Goal: Task Accomplishment & Management: Use online tool/utility

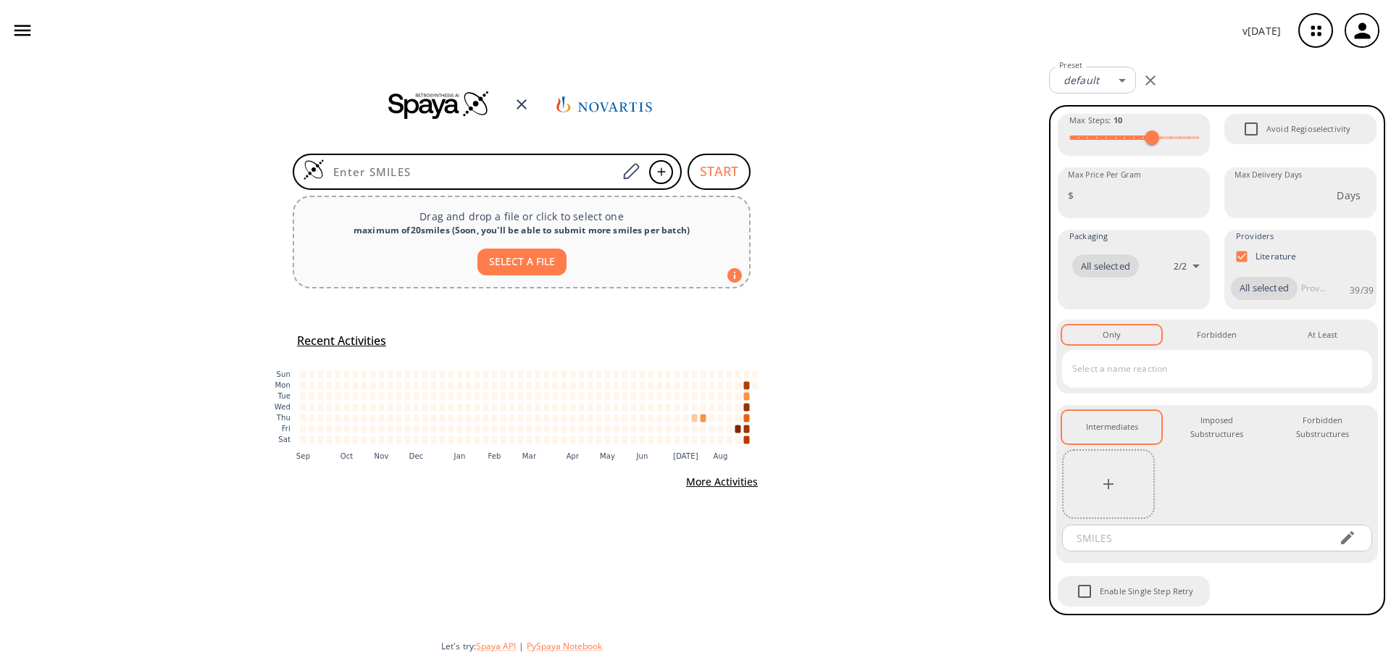
click at [1038, 199] on div "START Drag and drop a file or click to select one maximum of 20 smiles ( Soon, …" at bounding box center [521, 359] width 1043 height 597
click at [1301, 31] on icon "button" at bounding box center [1316, 31] width 38 height 38
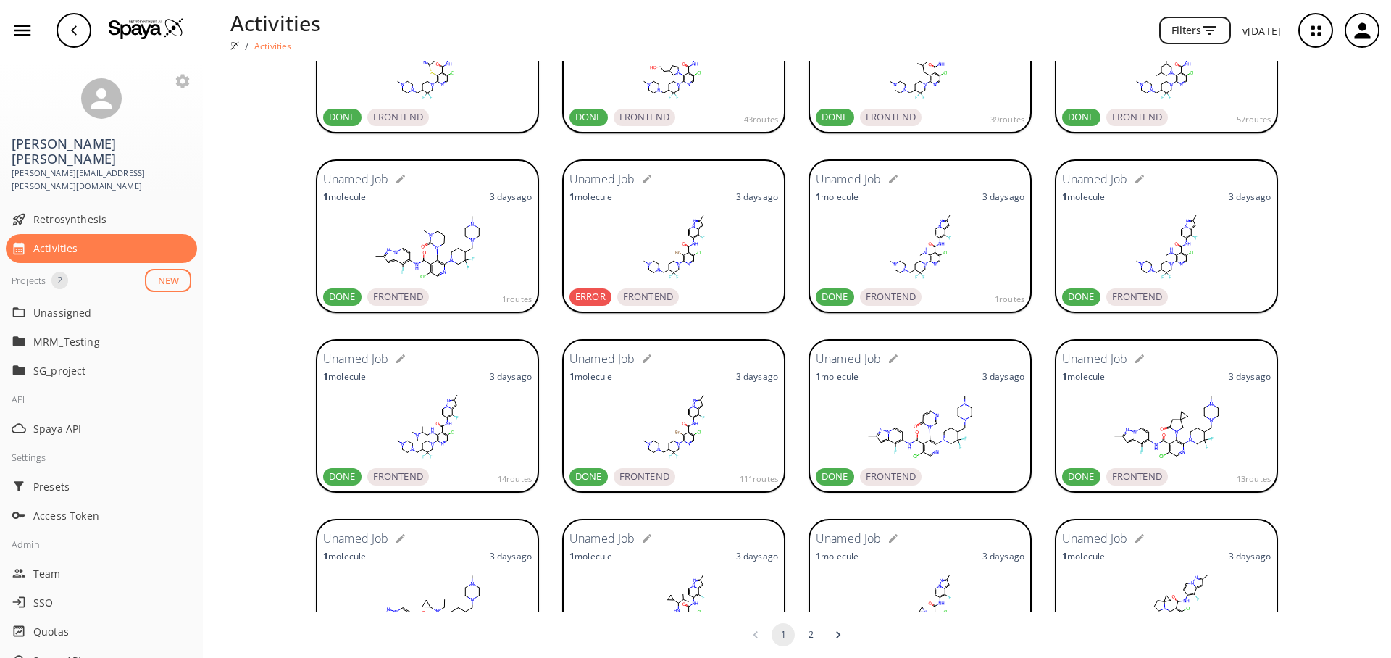
scroll to position [1001, 0]
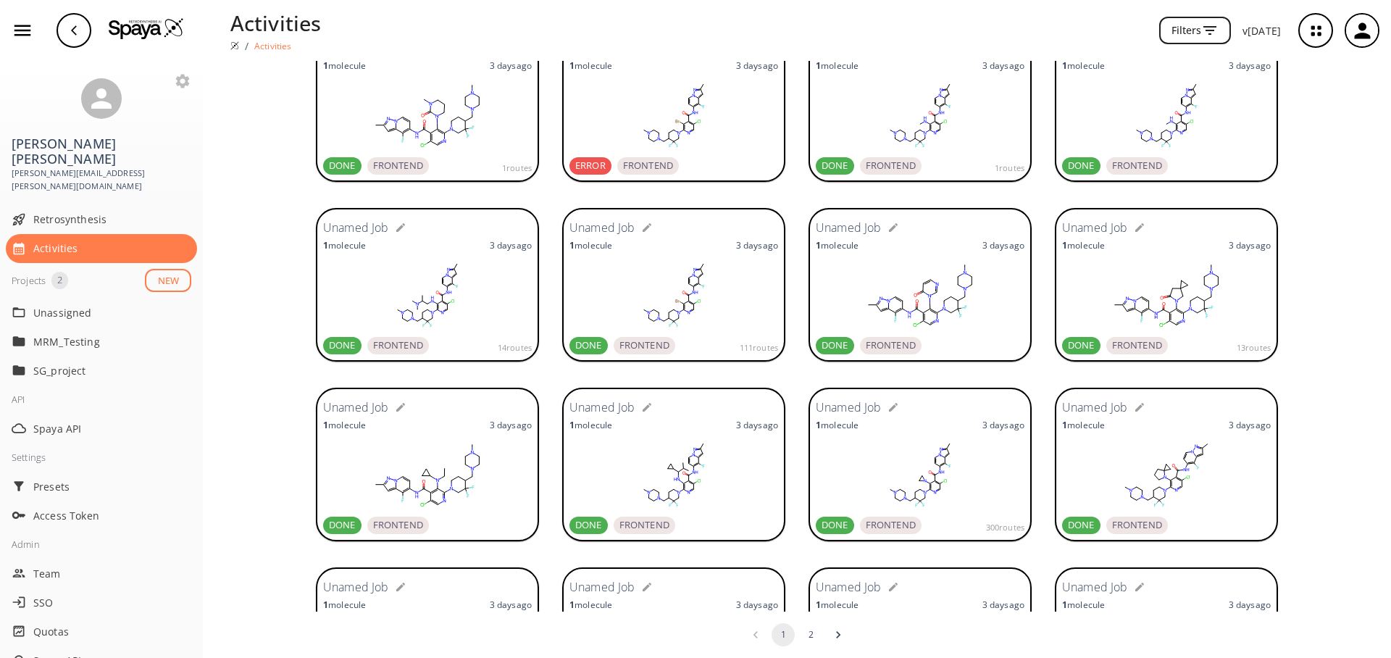
click at [611, 298] on rect at bounding box center [673, 295] width 209 height 72
click at [134, 35] on img at bounding box center [146, 28] width 75 height 22
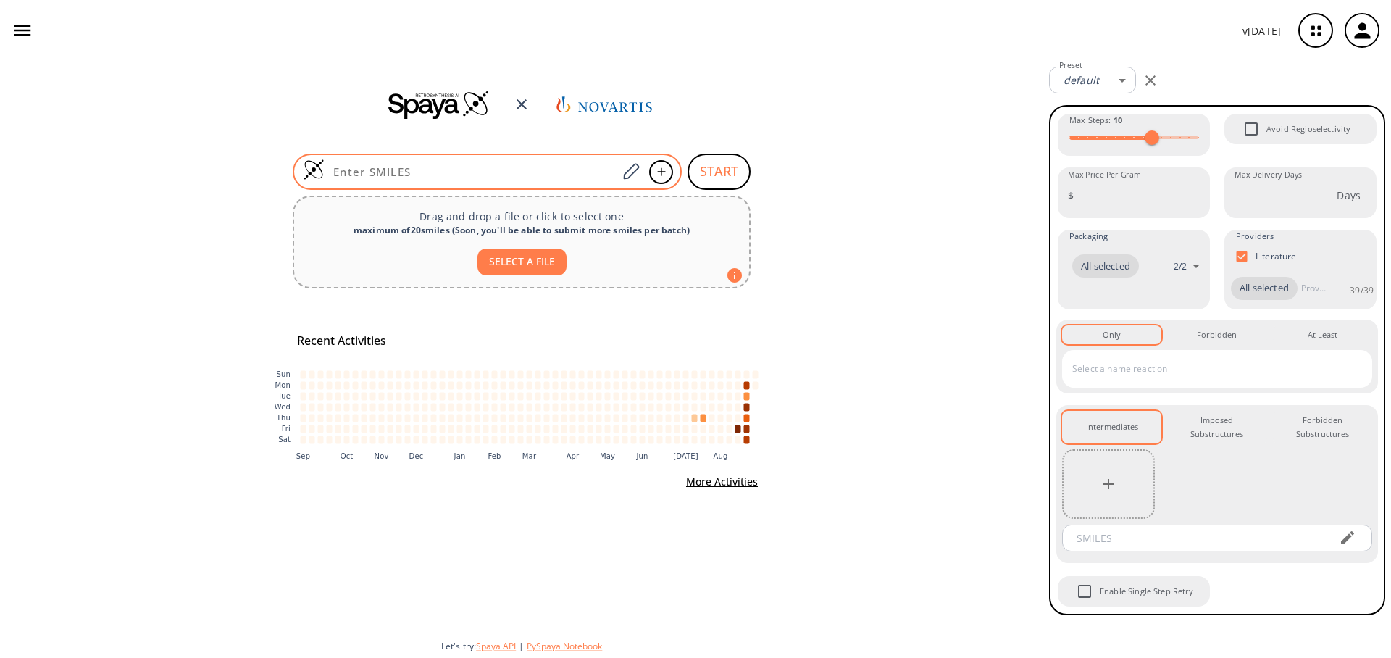
click at [554, 163] on div at bounding box center [487, 172] width 389 height 36
click at [625, 174] on icon at bounding box center [631, 171] width 16 height 16
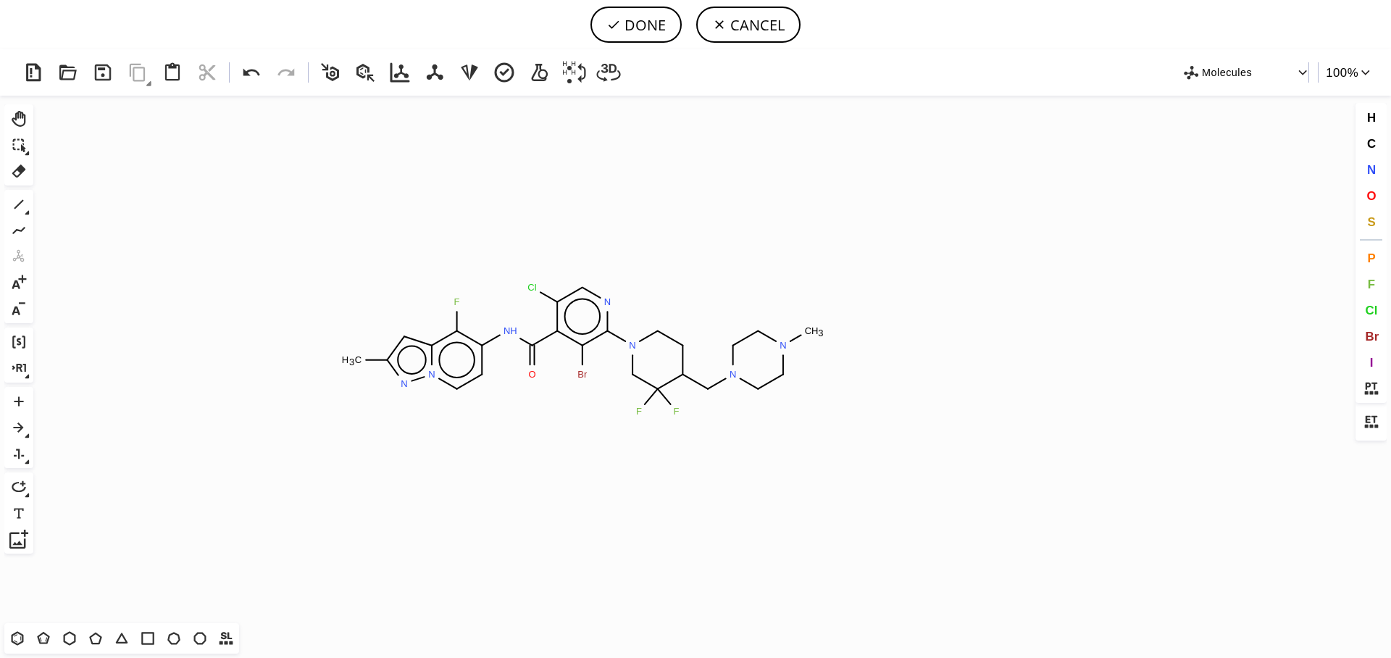
click at [585, 349] on icon "Created with Raphaël 2.3.0 C H 3 F N H O Cl N N N N C H 3 F F Br N N" at bounding box center [695, 359] width 1313 height 527
click at [1366, 281] on button "F" at bounding box center [1371, 284] width 25 height 25
click at [581, 370] on tspan "F" at bounding box center [581, 370] width 6 height 11
click at [637, 35] on button "DONE" at bounding box center [635, 25] width 91 height 36
type input "Cc1n[n]2c(c(c(cc2)NC(c2c(F)c(N3CC(F)(F)C(CN4CCN(C)CC4)CC3)ncc2Cl)=O)F)c1"
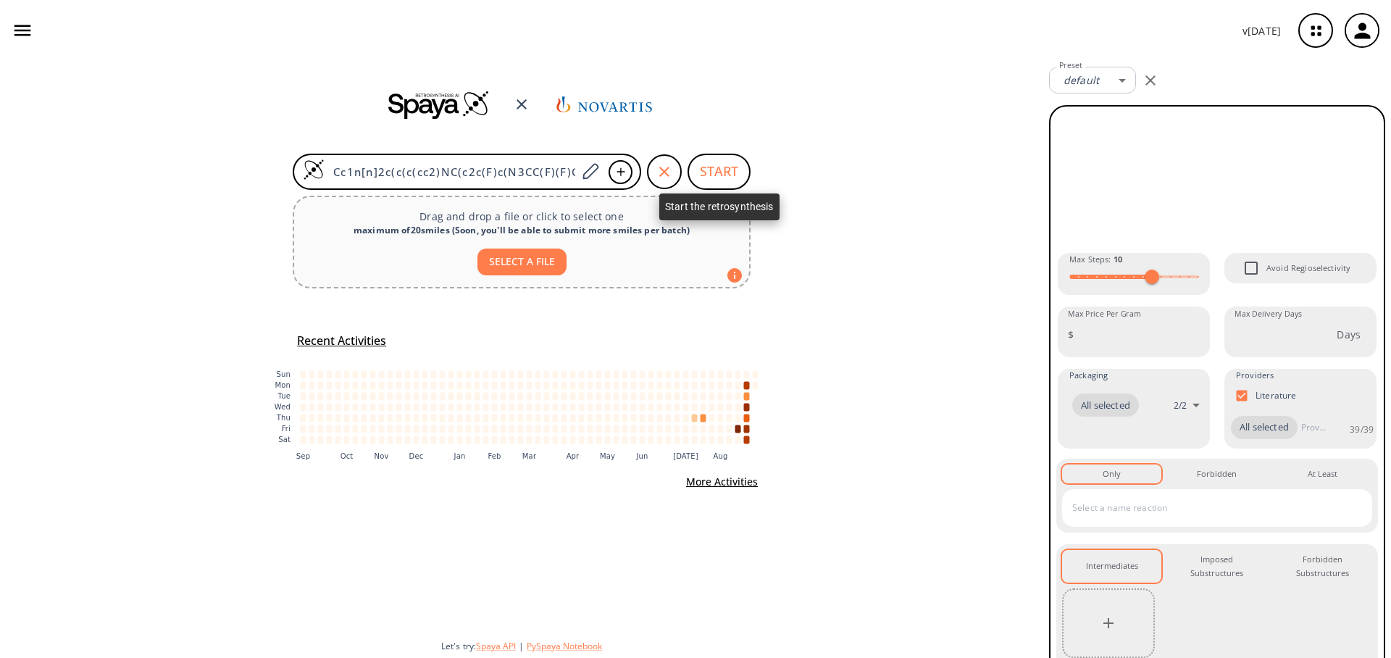
click at [737, 178] on button "START" at bounding box center [719, 172] width 63 height 36
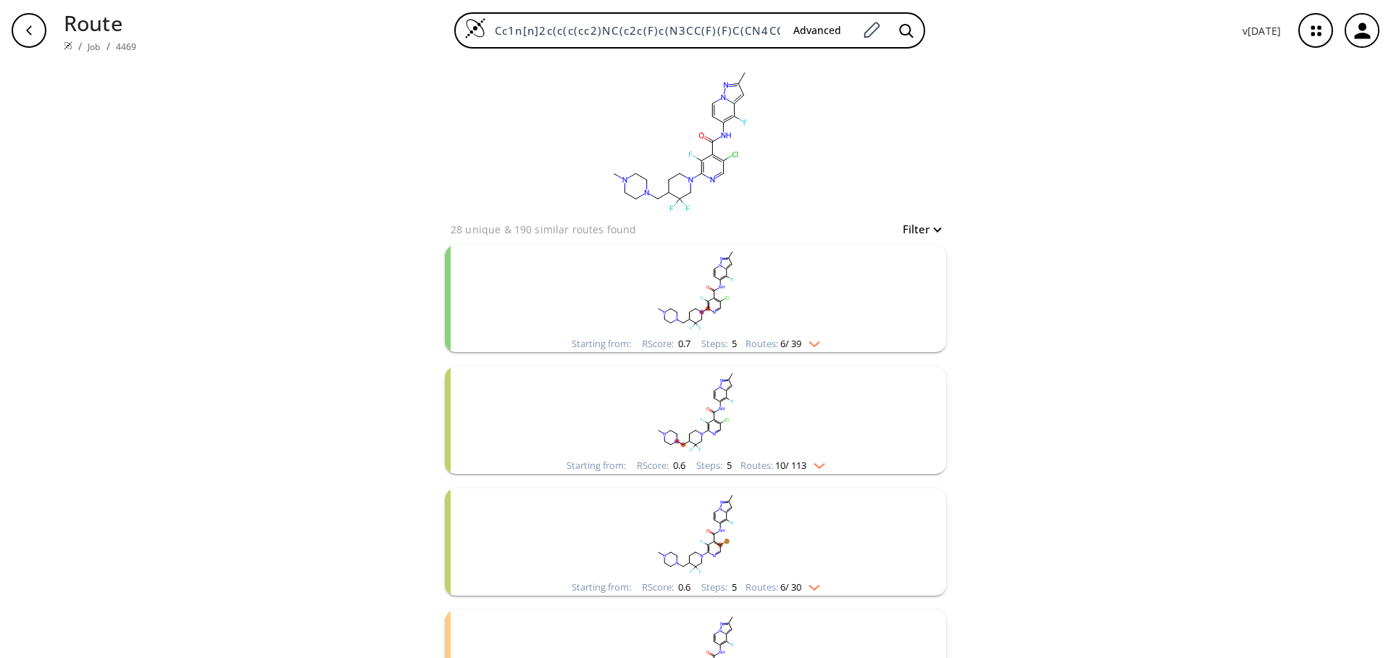
click at [799, 331] on rect "clusters" at bounding box center [695, 290] width 377 height 91
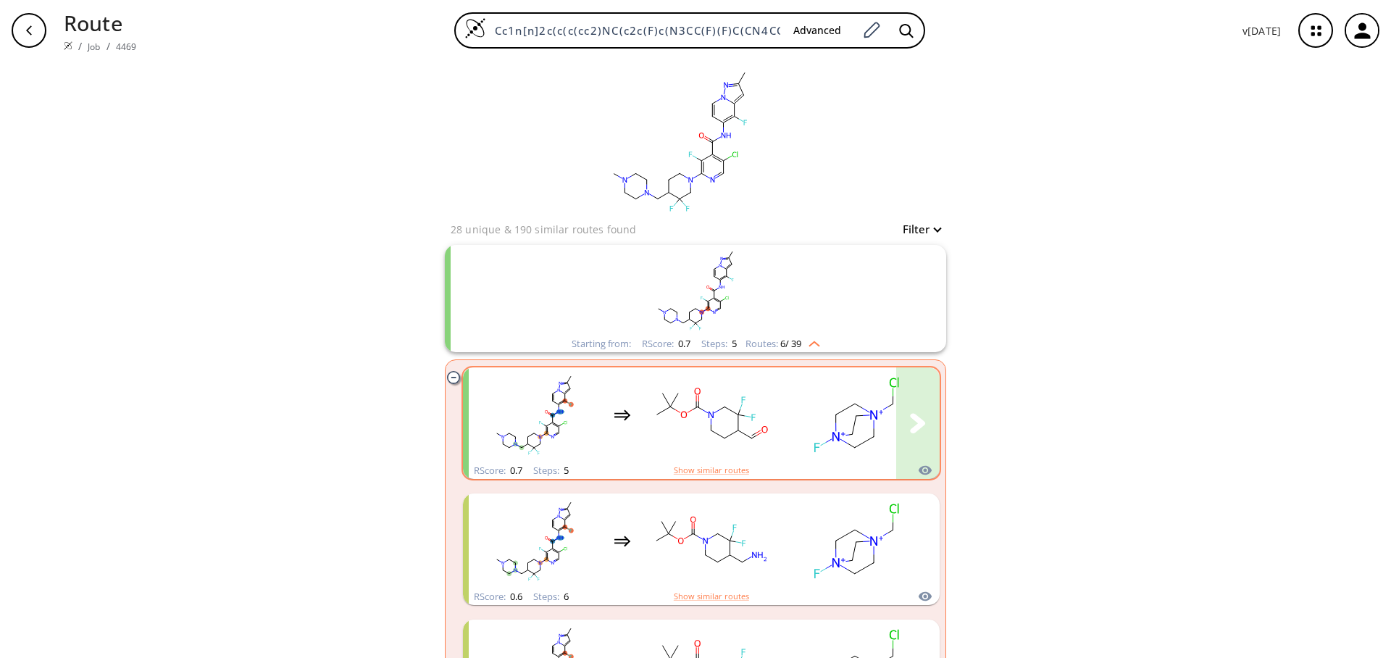
click at [796, 425] on rect "clusters" at bounding box center [855, 415] width 130 height 91
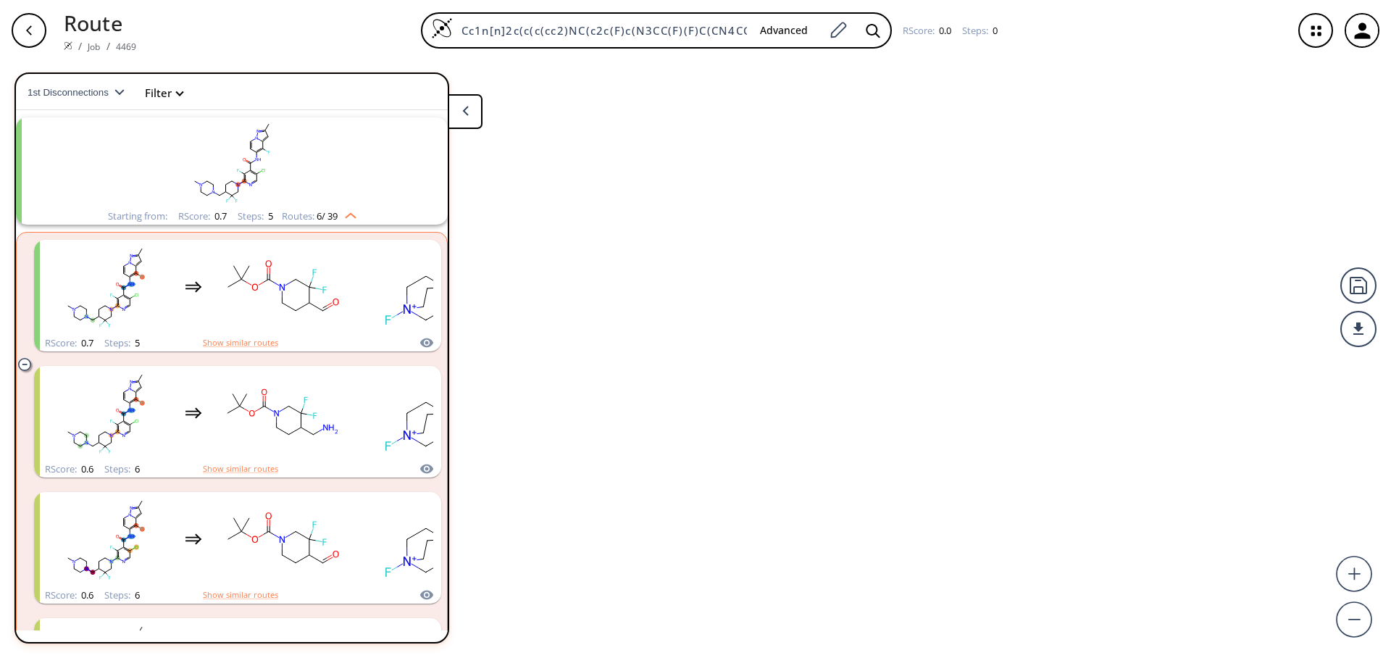
scroll to position [33, 0]
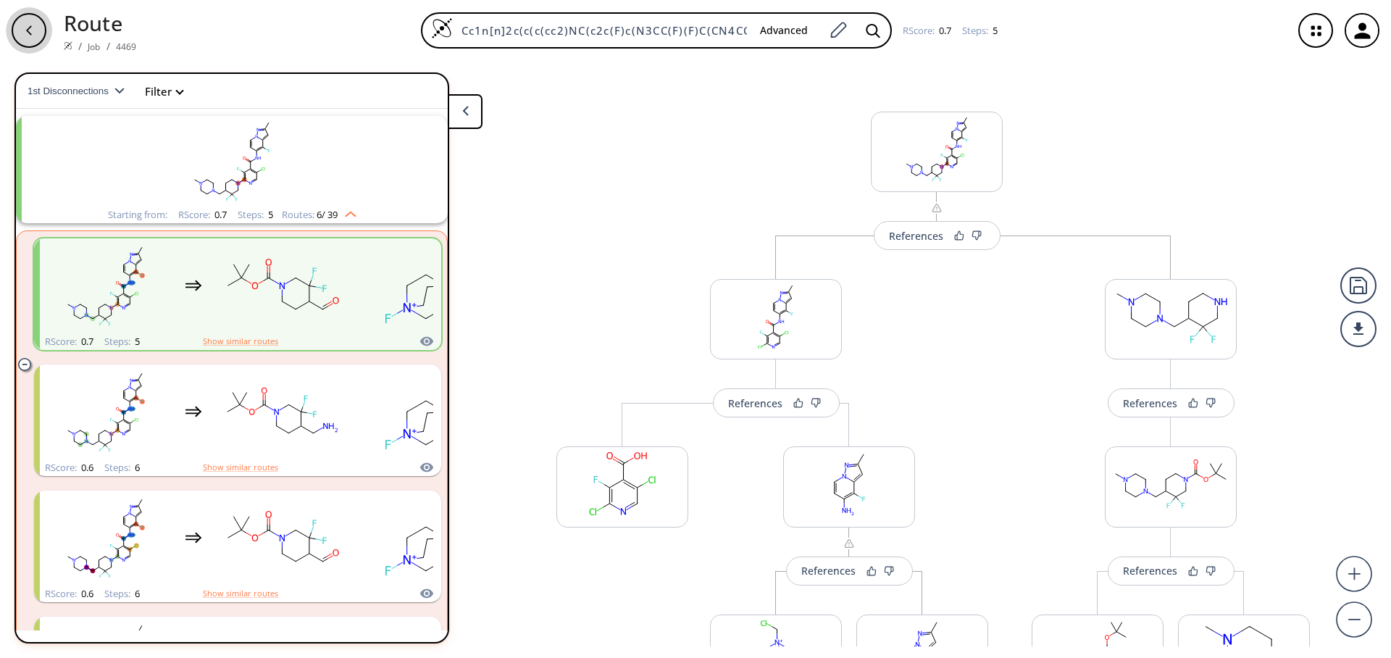
click at [32, 32] on icon "button" at bounding box center [29, 31] width 12 height 12
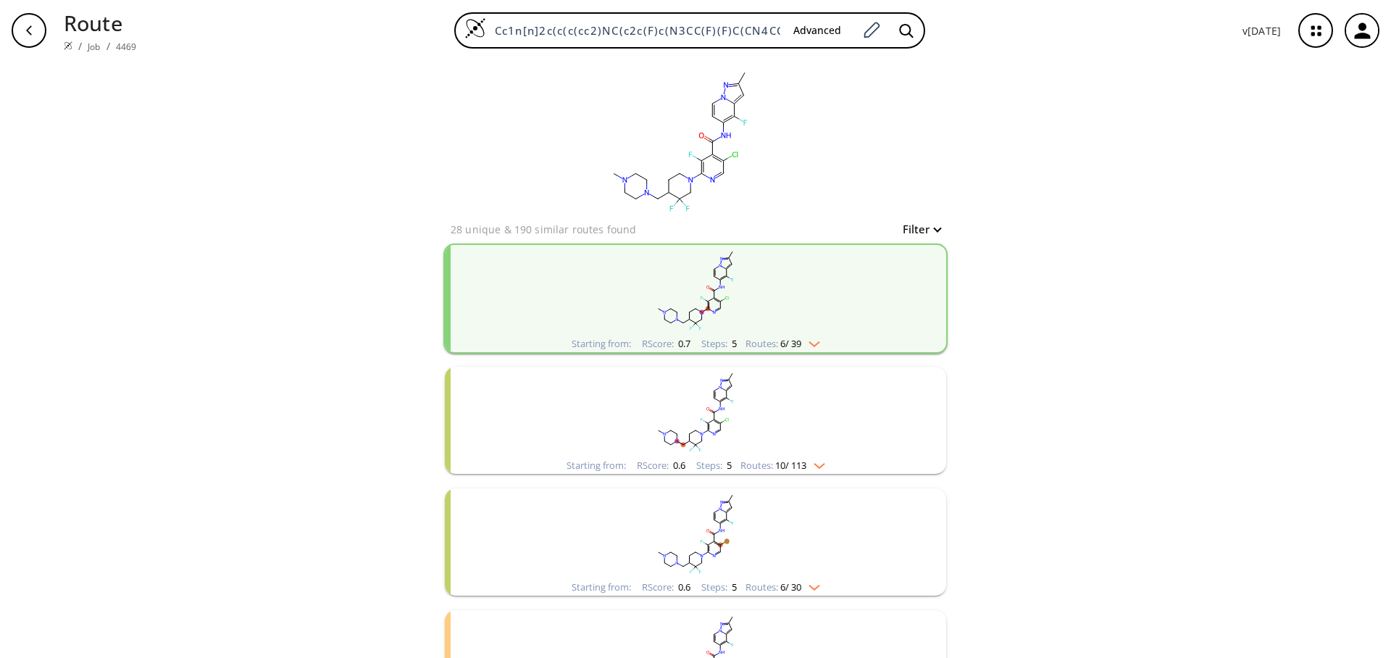
click at [1199, 275] on div "clear 28 unique & 190 similar routes found Filter Starting from: RScore : 0.7 S…" at bounding box center [695, 514] width 1391 height 907
click at [54, 30] on div "Route / Job / 4469 Cc1n[n]2c(c(c(cc2)NC(c2c(F)c(N3CC(F)(F)C(CN4CCN(C)CC4)CC3)nc…" at bounding box center [695, 30] width 1391 height 61
click at [11, 33] on button "button" at bounding box center [29, 30] width 46 height 46
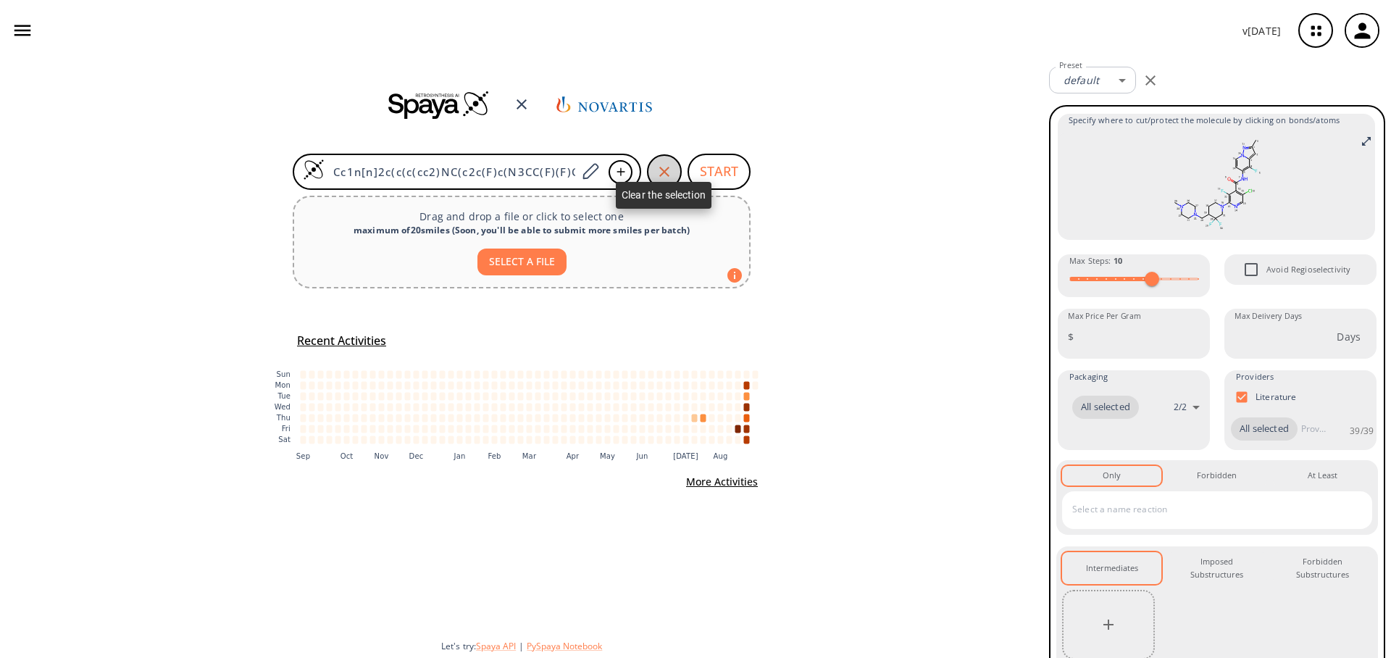
click at [669, 174] on icon "button" at bounding box center [664, 171] width 17 height 17
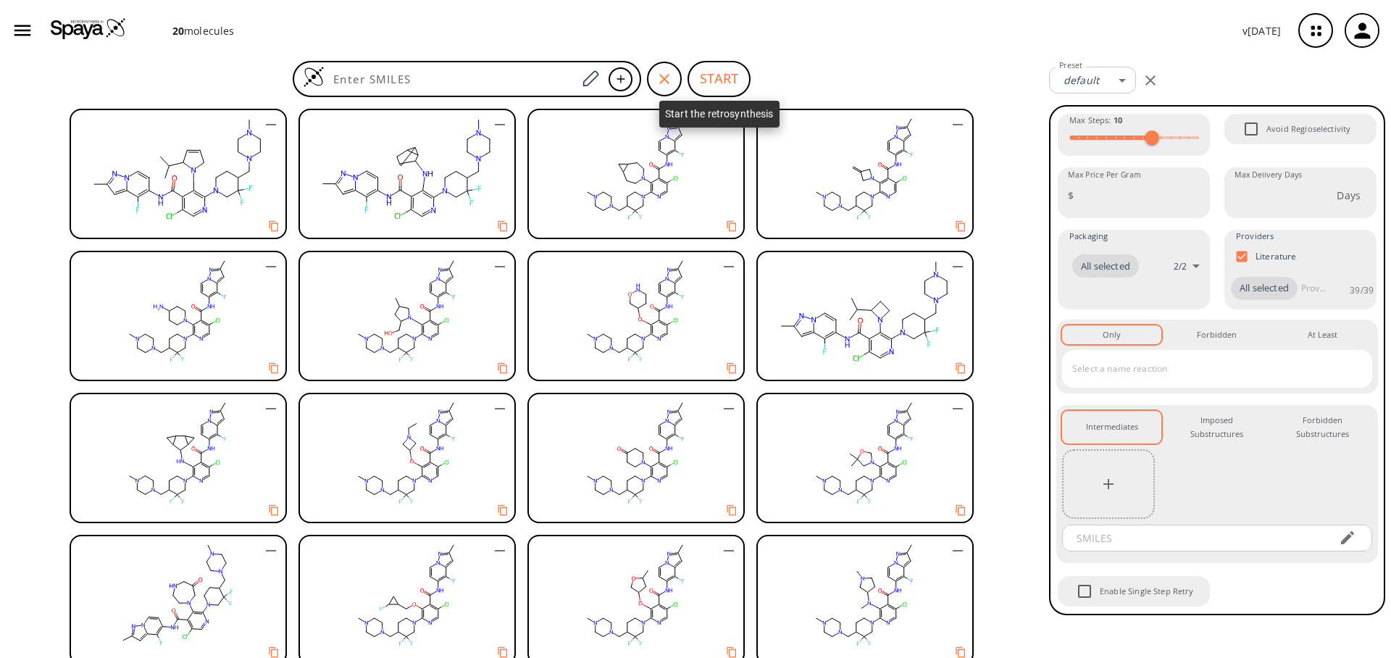
click at [716, 75] on button "START" at bounding box center [719, 79] width 63 height 36
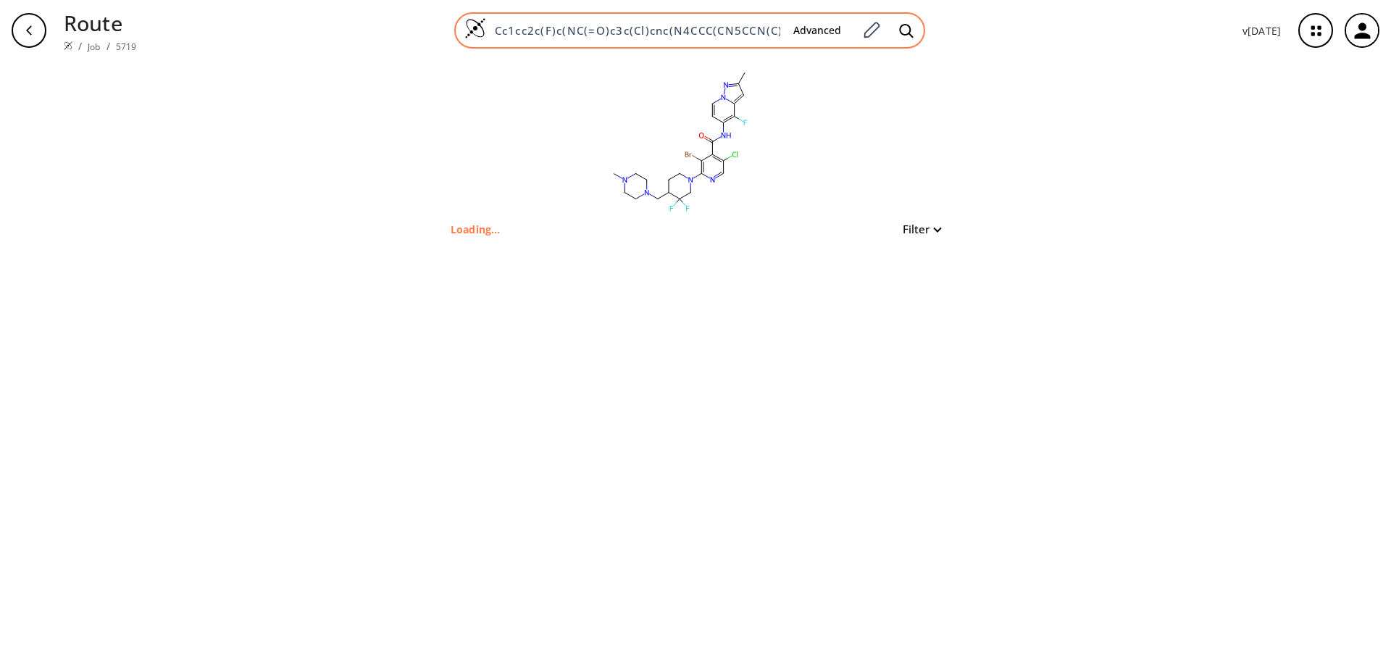
click at [722, 25] on input "Cc1cc2c(F)c(NC(=O)c3c(Cl)cnc(N4CCC(CN5CCN(C)CC5)C(F)(F)C4)c3Br)ccn2n1" at bounding box center [634, 30] width 296 height 14
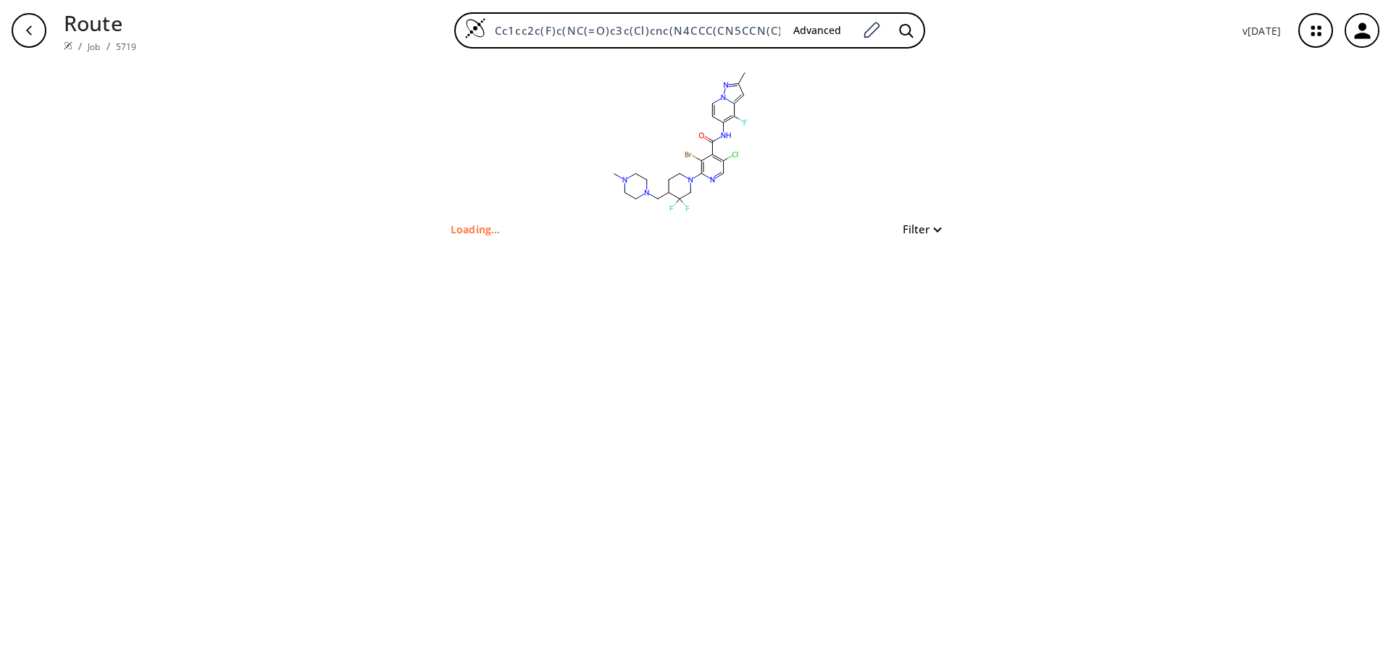
click at [74, 27] on p "Route" at bounding box center [100, 22] width 72 height 31
click at [28, 27] on icon "button" at bounding box center [29, 31] width 12 height 12
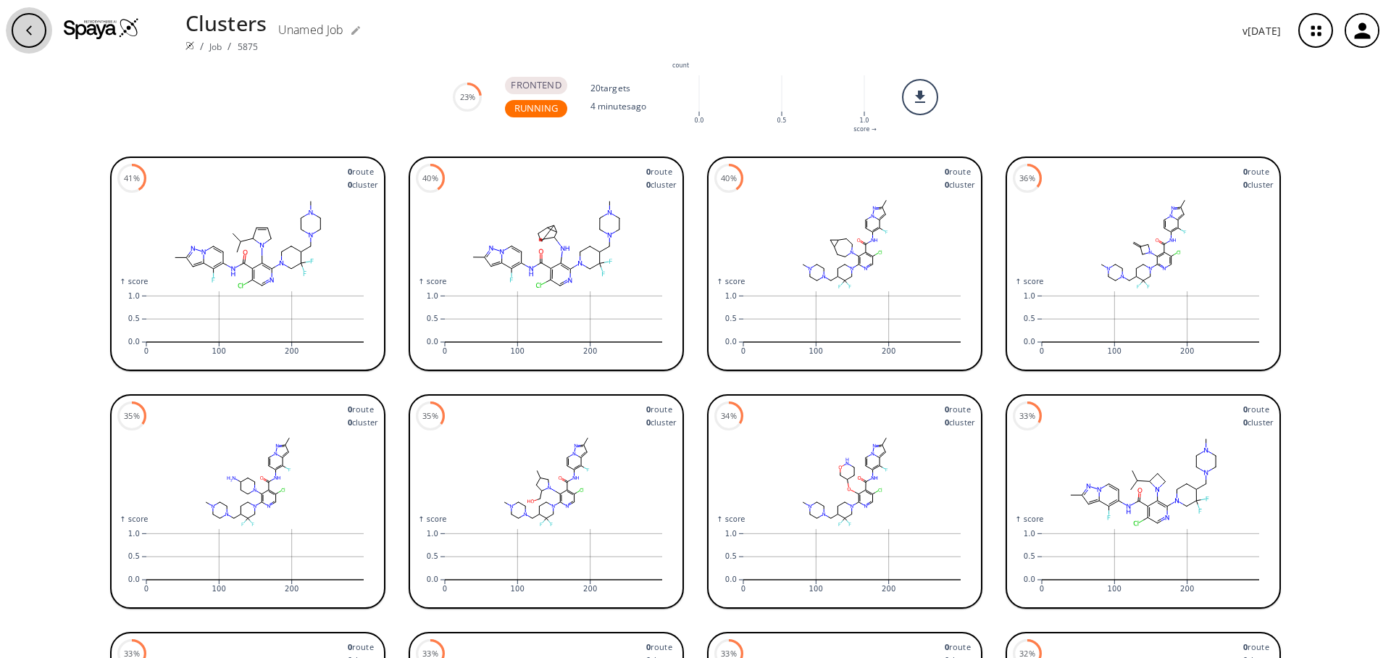
click at [22, 40] on div "button" at bounding box center [29, 30] width 35 height 35
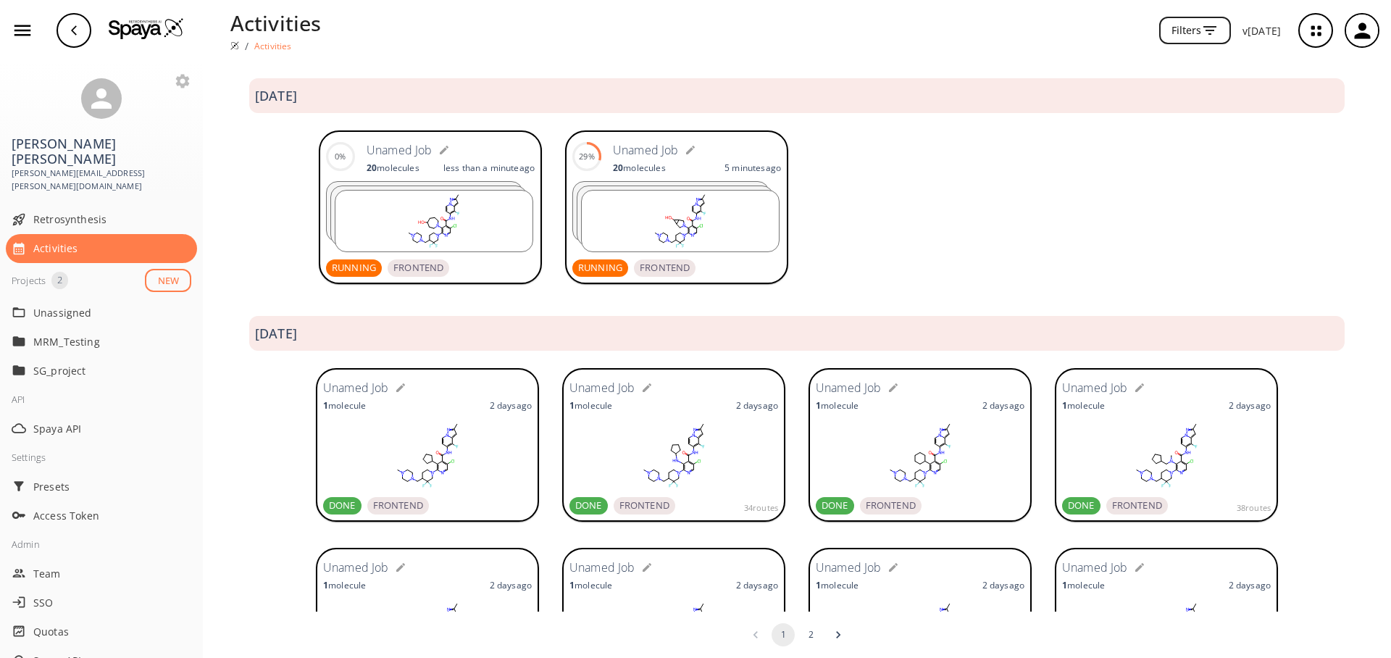
click at [908, 112] on div "2025 September" at bounding box center [796, 95] width 1095 height 35
click at [690, 163] on div "20 molecule s 5 minutes ago" at bounding box center [697, 168] width 168 height 12
click at [454, 163] on div "20 molecule s 1 minute ago" at bounding box center [451, 168] width 168 height 12
click at [952, 202] on div at bounding box center [921, 208] width 220 height 156
click at [709, 162] on div "20 molecule s 9 minutes ago" at bounding box center [697, 168] width 168 height 12
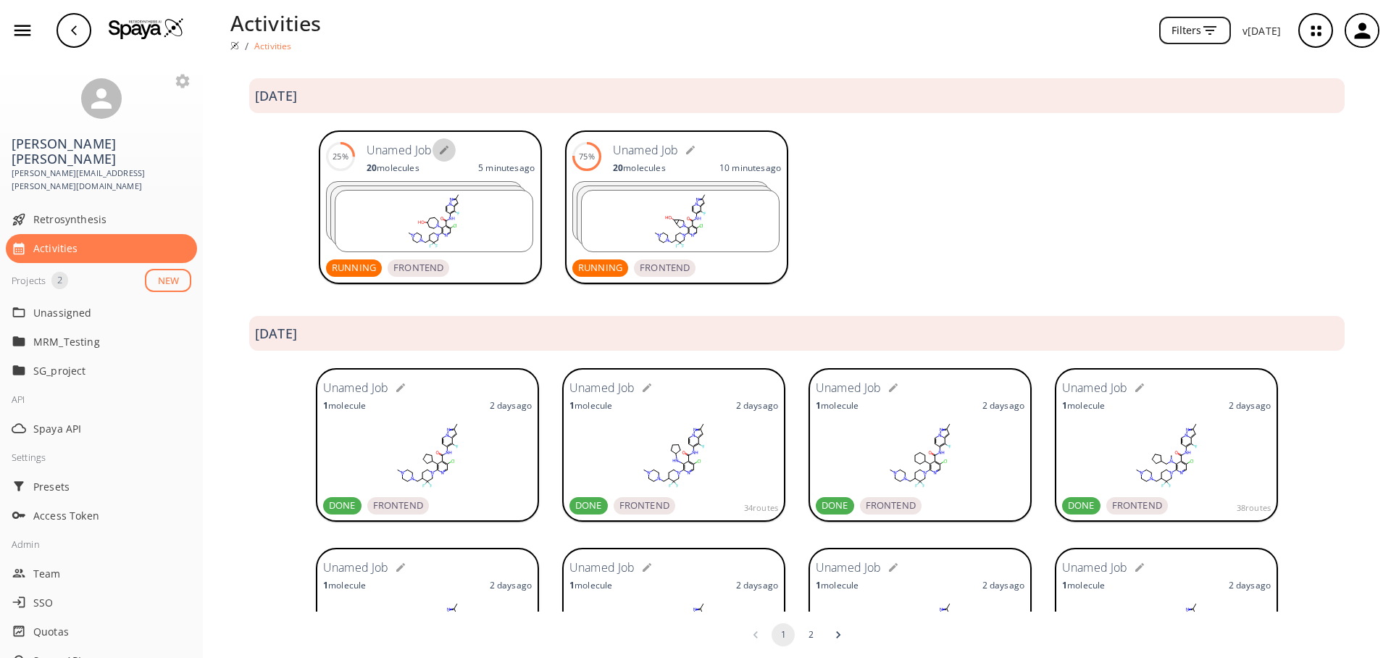
click at [439, 159] on button "button" at bounding box center [444, 149] width 23 height 23
click at [888, 232] on div at bounding box center [926, 208] width 220 height 156
click at [496, 214] on rect at bounding box center [430, 221] width 197 height 61
click at [522, 153] on icon "button" at bounding box center [528, 150] width 12 height 12
click at [1064, 226] on div at bounding box center [1165, 208] width 220 height 156
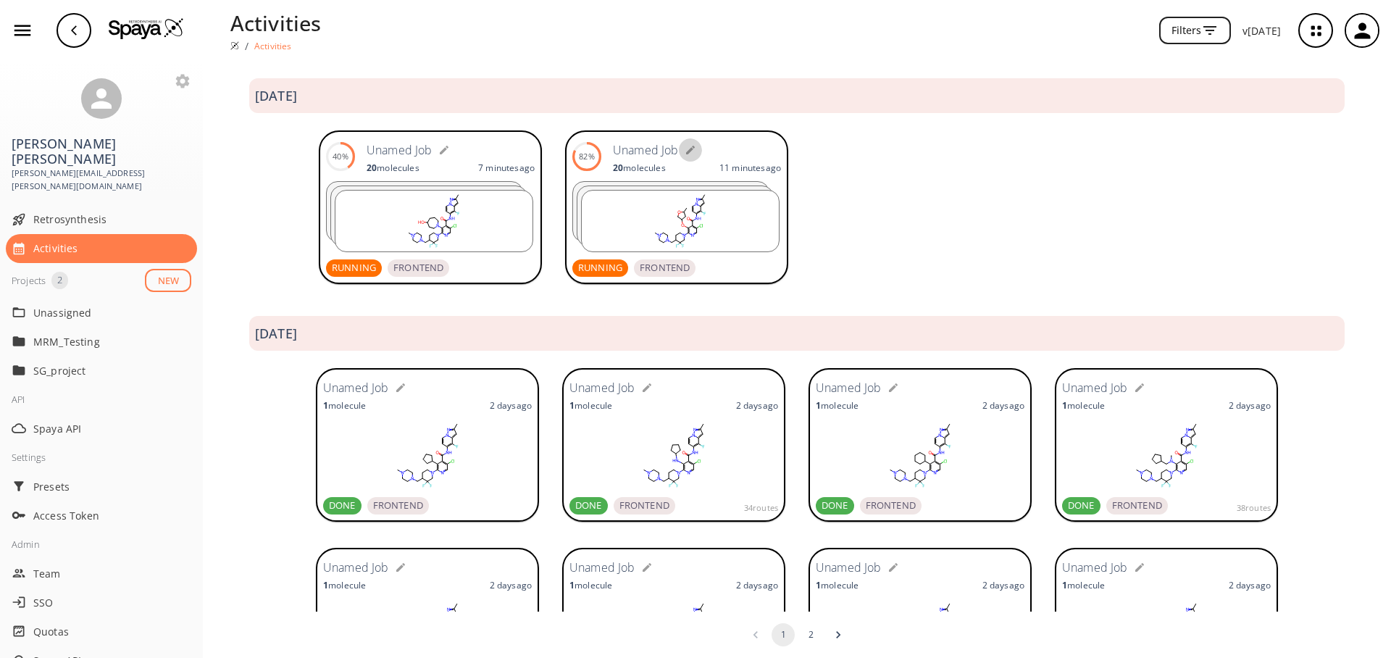
click at [685, 149] on icon "button" at bounding box center [691, 150] width 12 height 12
click at [659, 154] on input "text" at bounding box center [688, 150] width 149 height 27
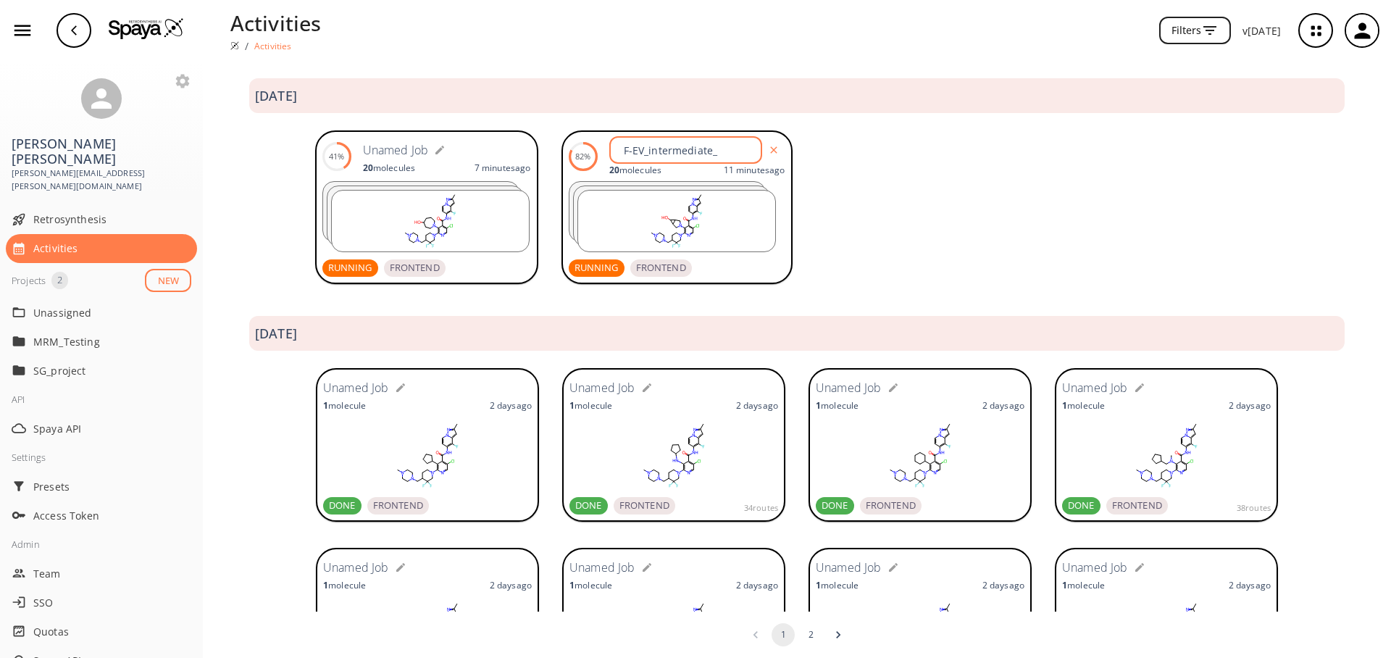
type input "F-EV_intermediate_4"
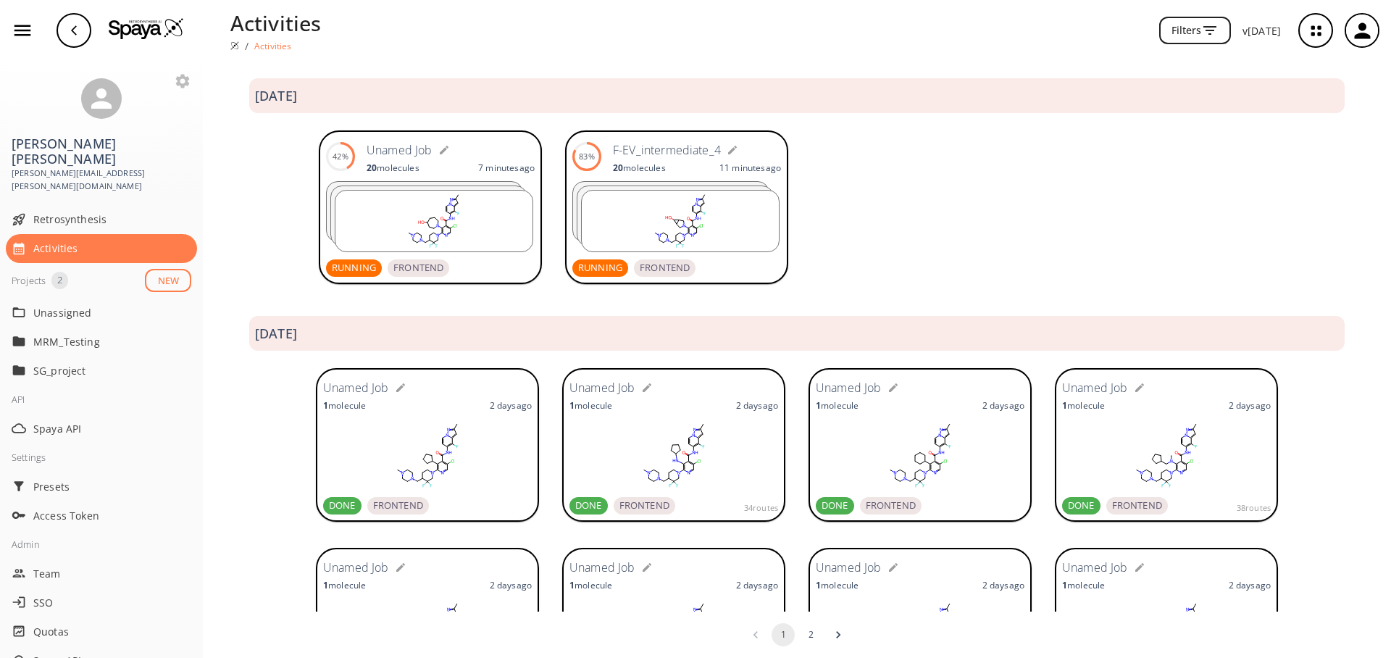
click at [438, 148] on icon "button" at bounding box center [444, 150] width 12 height 12
click at [432, 154] on input "text" at bounding box center [441, 150] width 149 height 27
type input "F-EV_intermediate_4-2"
click at [73, 28] on icon "button" at bounding box center [74, 29] width 6 height 9
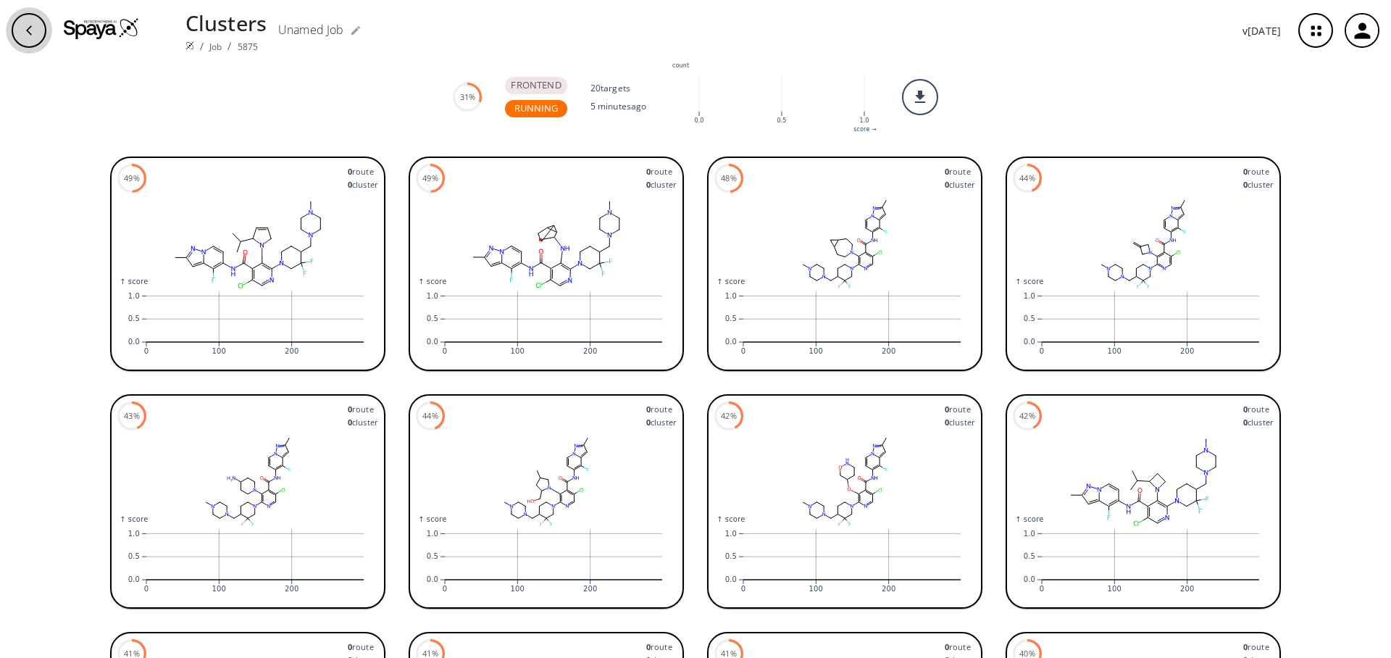
click at [22, 34] on div "button" at bounding box center [29, 30] width 35 height 35
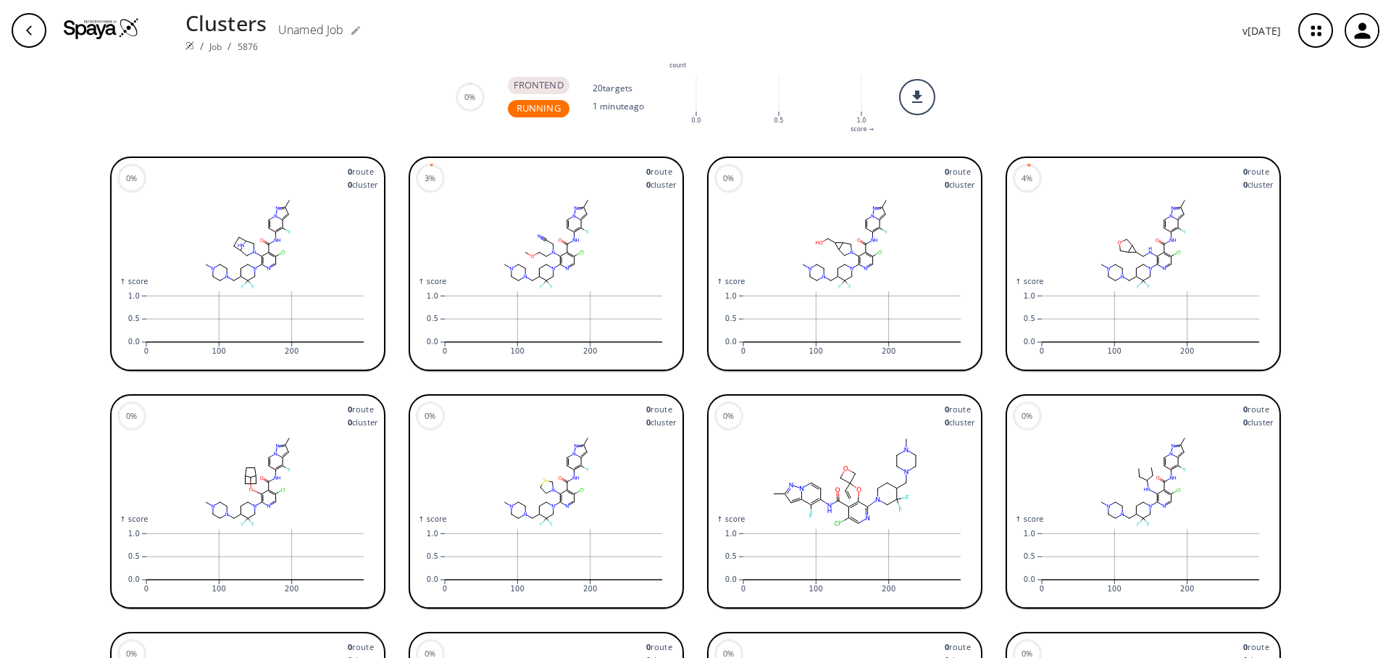
click at [27, 35] on icon "button" at bounding box center [29, 31] width 12 height 12
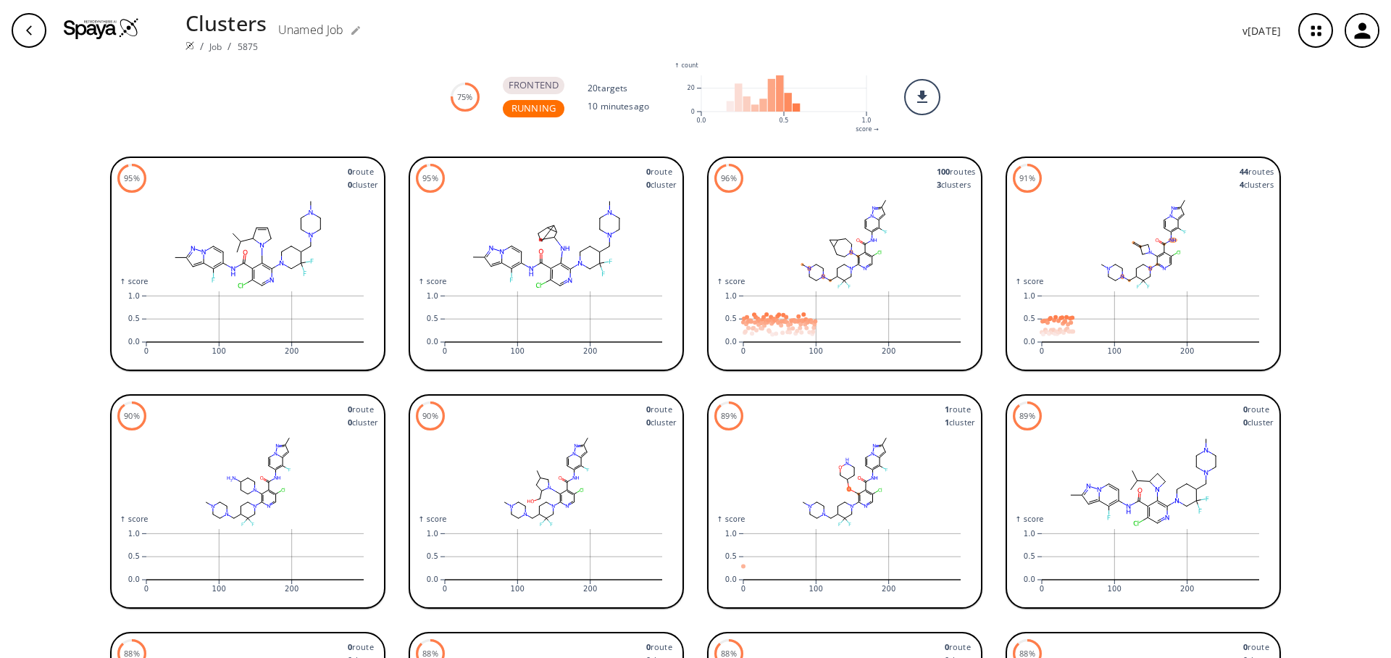
click at [52, 36] on div "Clusters / Job / 5875 Unamed Job v 1.9.36" at bounding box center [695, 30] width 1391 height 61
click at [13, 36] on div "button" at bounding box center [29, 30] width 35 height 35
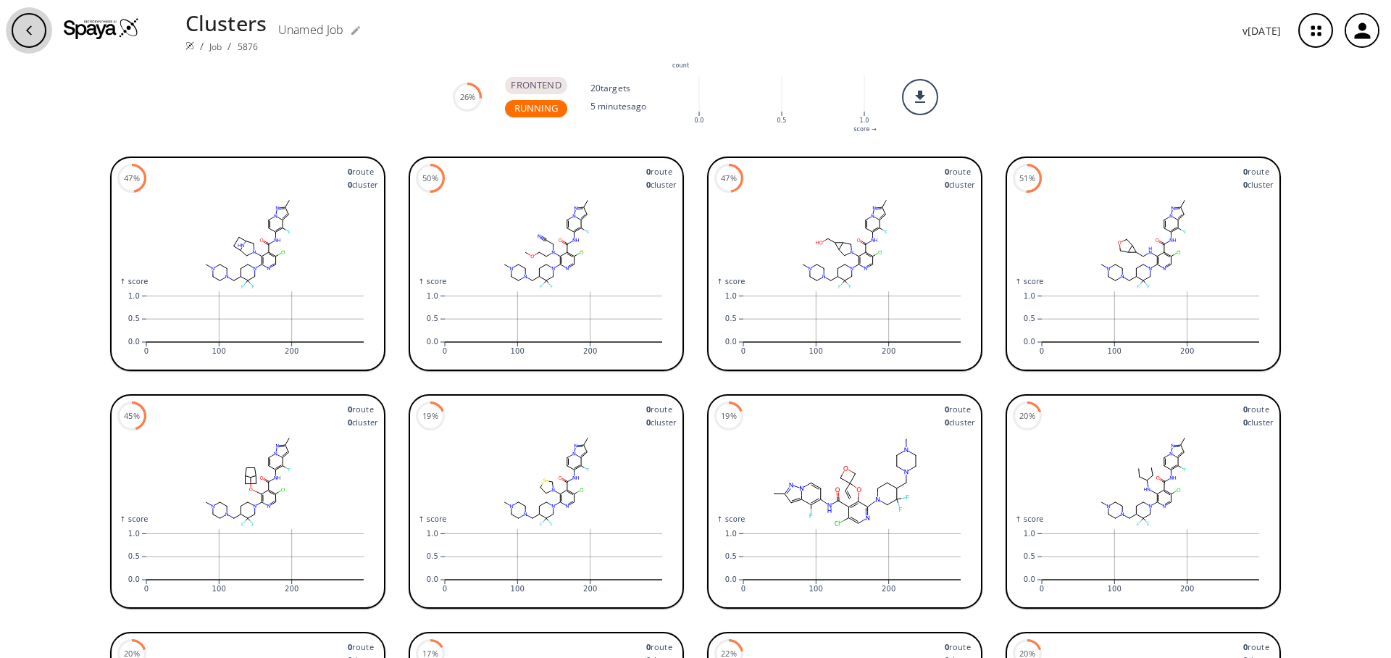
click at [31, 34] on icon "button" at bounding box center [29, 29] width 6 height 9
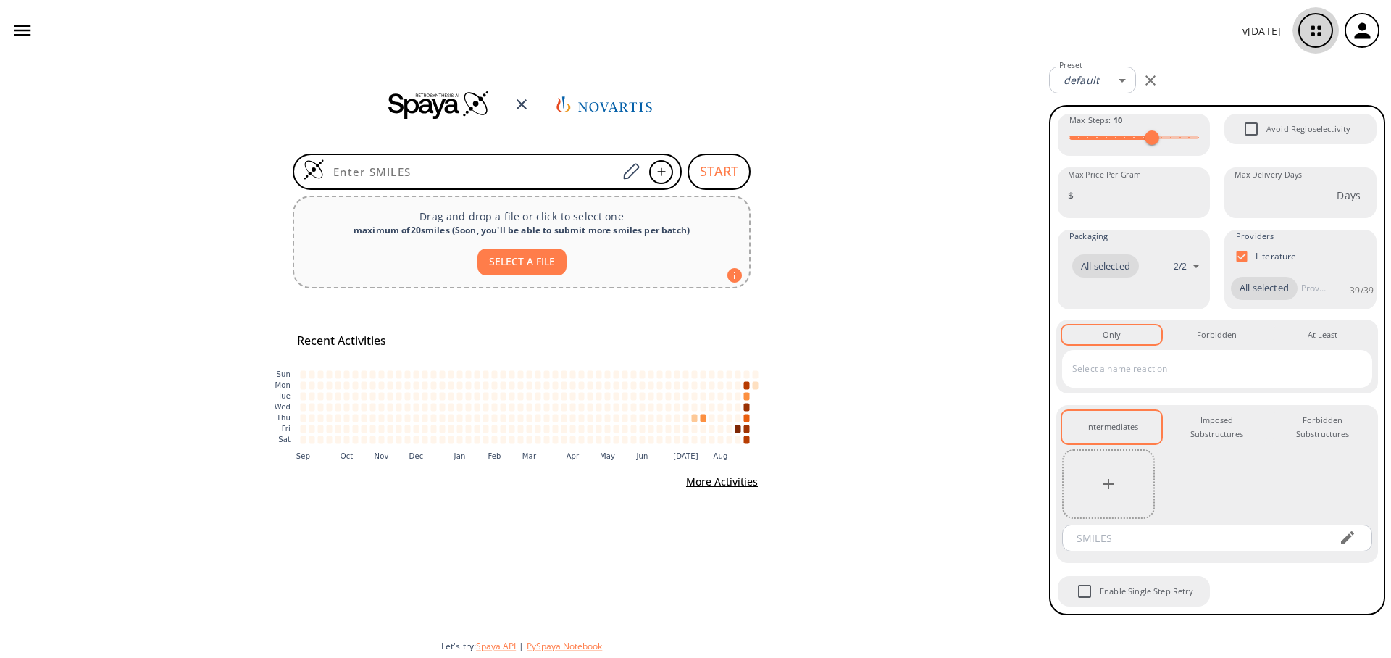
click at [1317, 30] on icon "button" at bounding box center [1316, 31] width 38 height 38
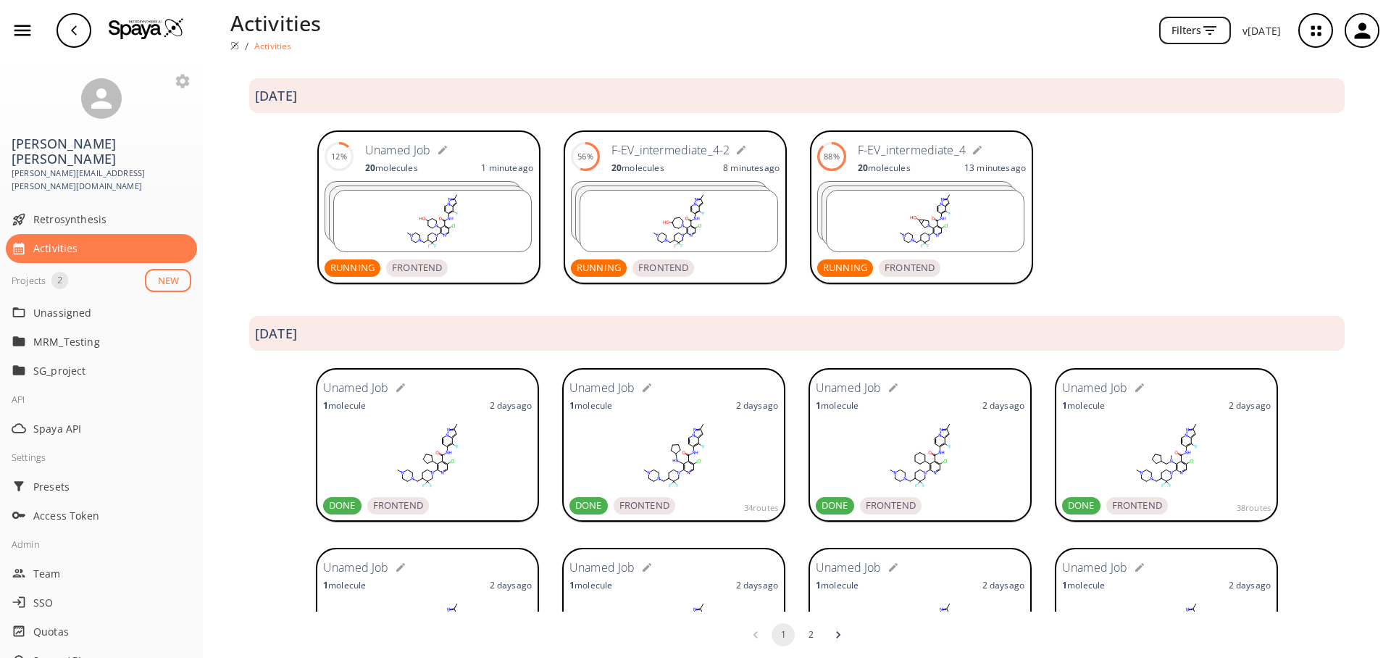
click at [377, 149] on h6 "Unamed Job" at bounding box center [398, 150] width 66 height 19
click at [680, 144] on h6 "F-EV_intermediate_4-2" at bounding box center [670, 150] width 118 height 19
click at [738, 151] on icon "button" at bounding box center [741, 150] width 12 height 12
click at [646, 151] on input "F-EV_intermediate_4-2" at bounding box center [686, 150] width 149 height 27
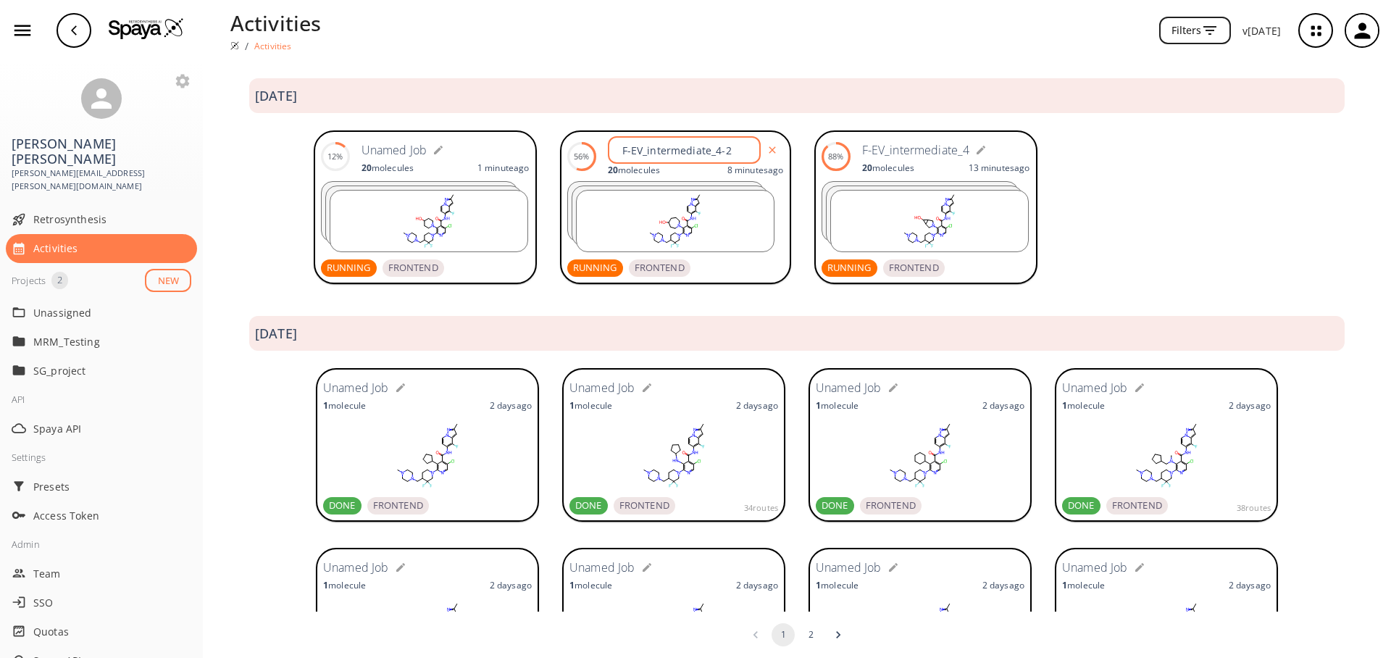
click at [646, 151] on input "F-EV_intermediate_4-2" at bounding box center [686, 150] width 149 height 27
click at [763, 148] on button "button" at bounding box center [772, 149] width 23 height 23
click at [439, 154] on icon "button" at bounding box center [443, 150] width 12 height 12
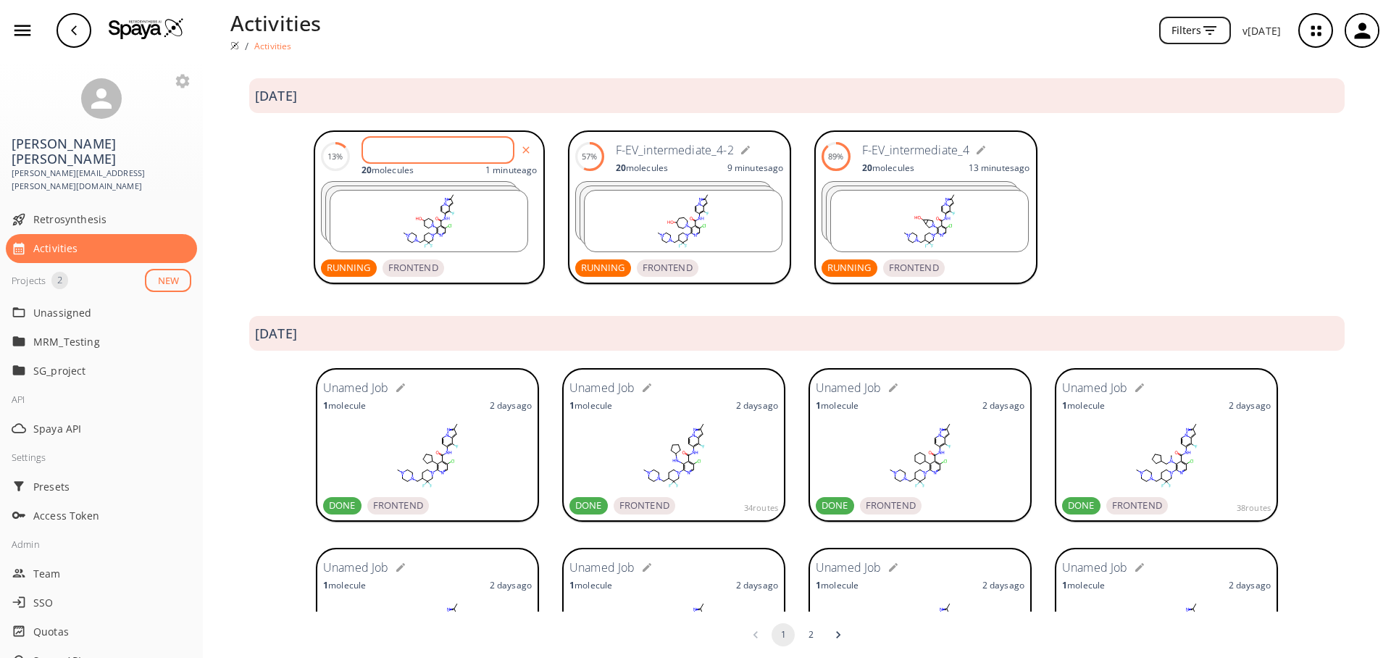
click at [438, 154] on input "text" at bounding box center [440, 150] width 149 height 27
paste input "F-EV_intermediate_4-2"
click at [380, 150] on input "F-EV_intermediate_4-2" at bounding box center [440, 150] width 149 height 27
type input "Br-EV_intermediate_4"
click at [444, 162] on div "20 molecule s 1 minute ago" at bounding box center [449, 168] width 168 height 12
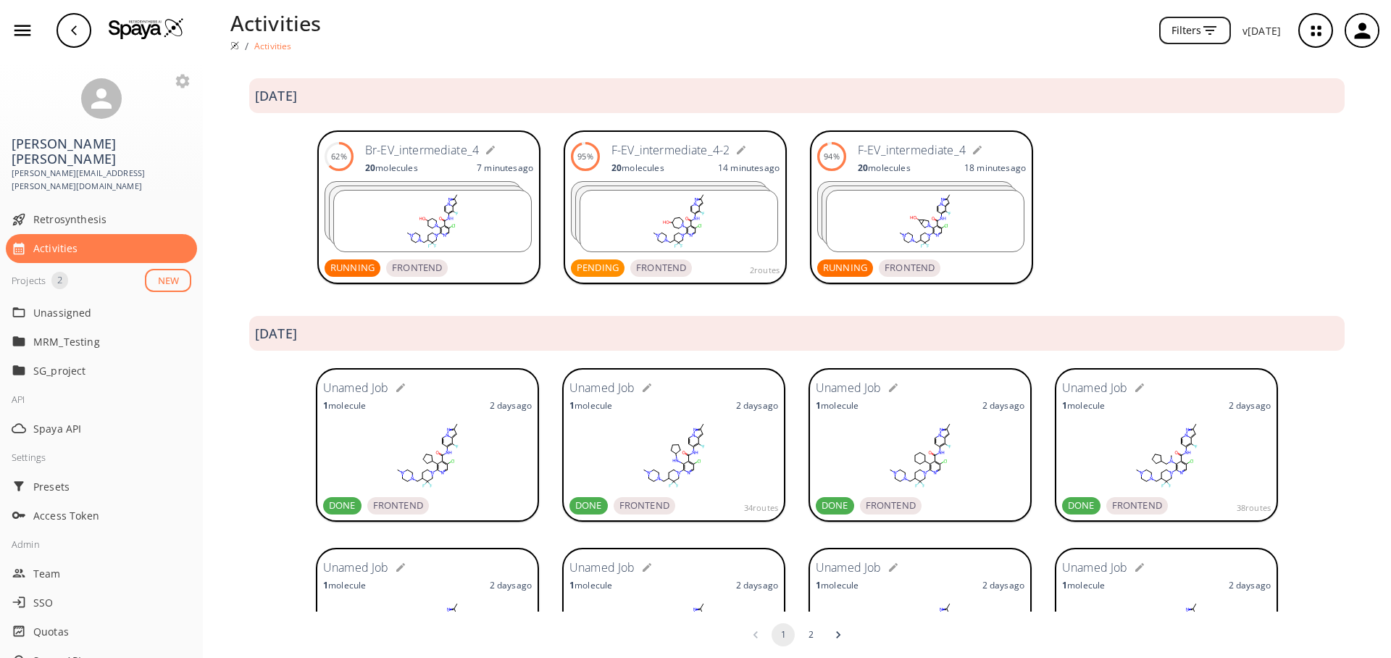
click at [140, 23] on img at bounding box center [146, 28] width 75 height 22
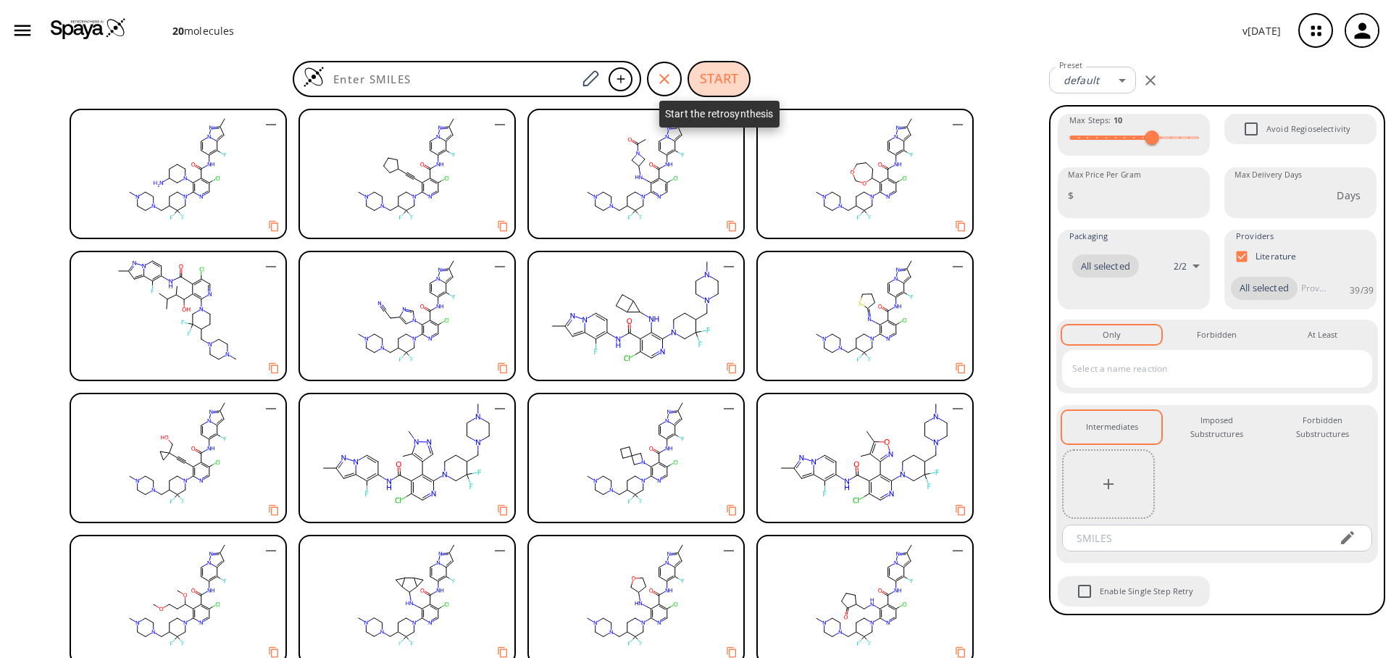
click at [711, 75] on button "START" at bounding box center [719, 79] width 63 height 36
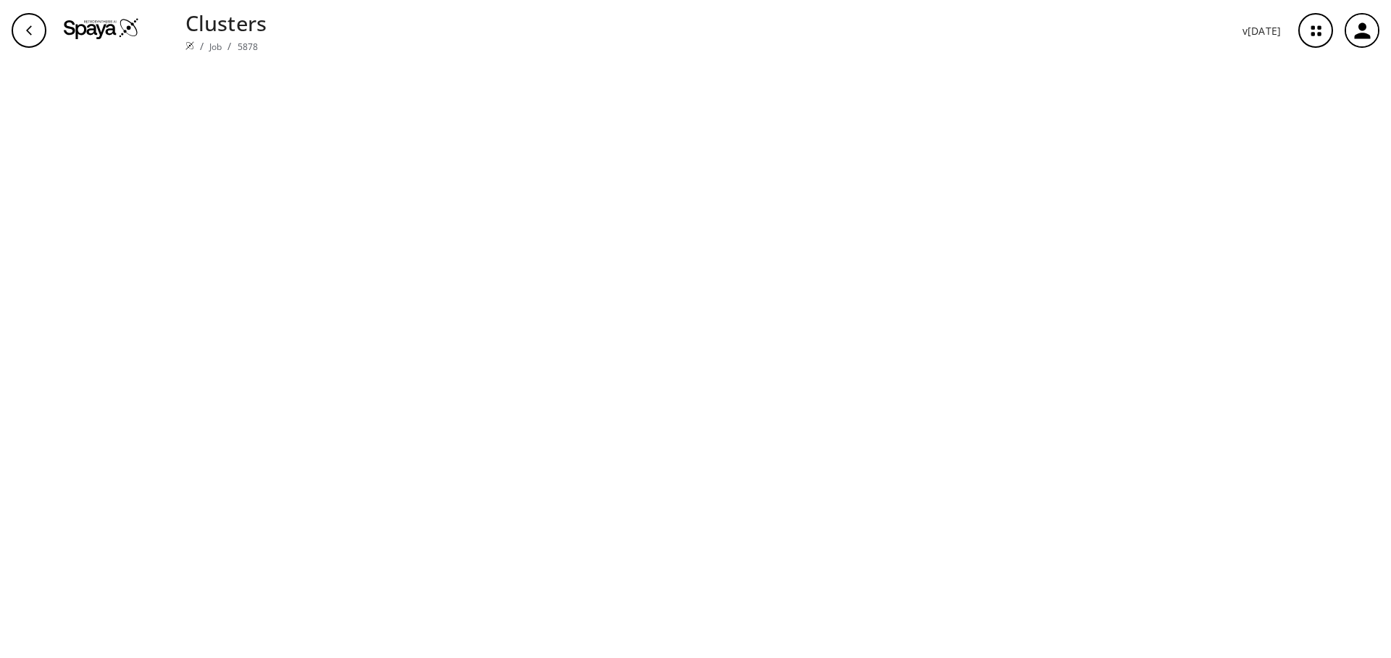
click at [99, 28] on img at bounding box center [101, 28] width 75 height 22
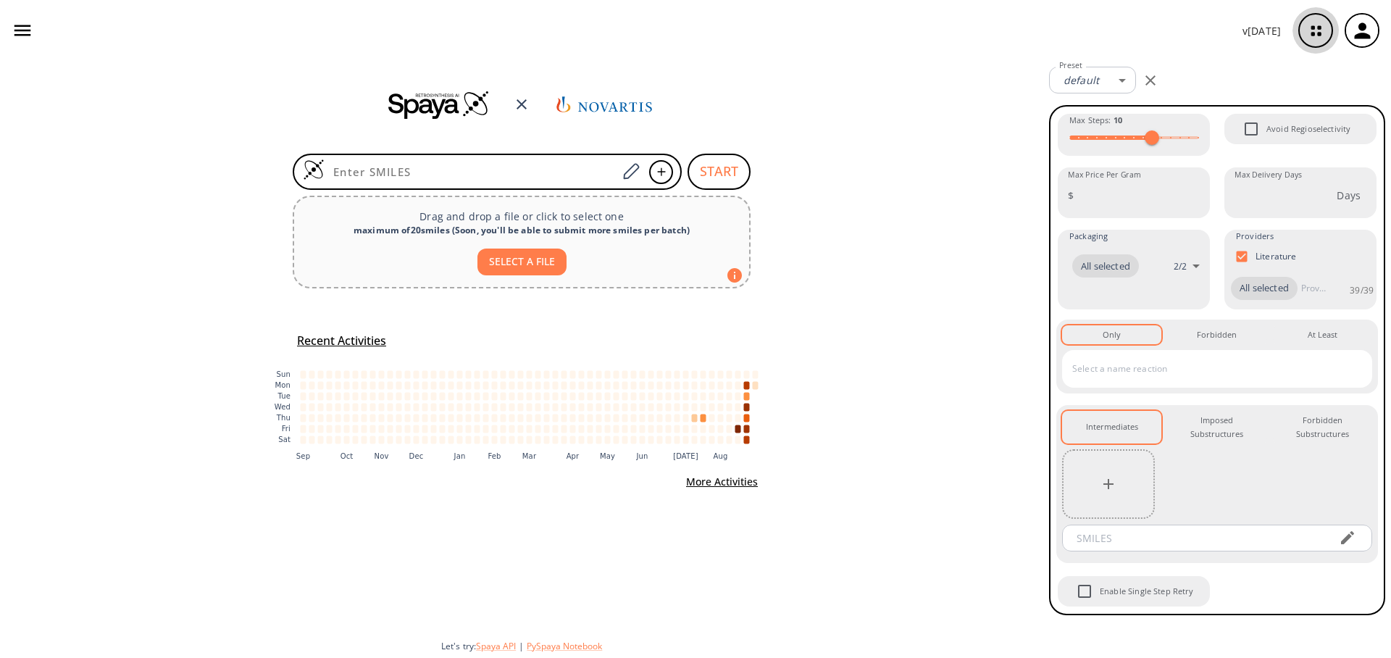
click at [1319, 26] on icon "button" at bounding box center [1315, 30] width 9 height 9
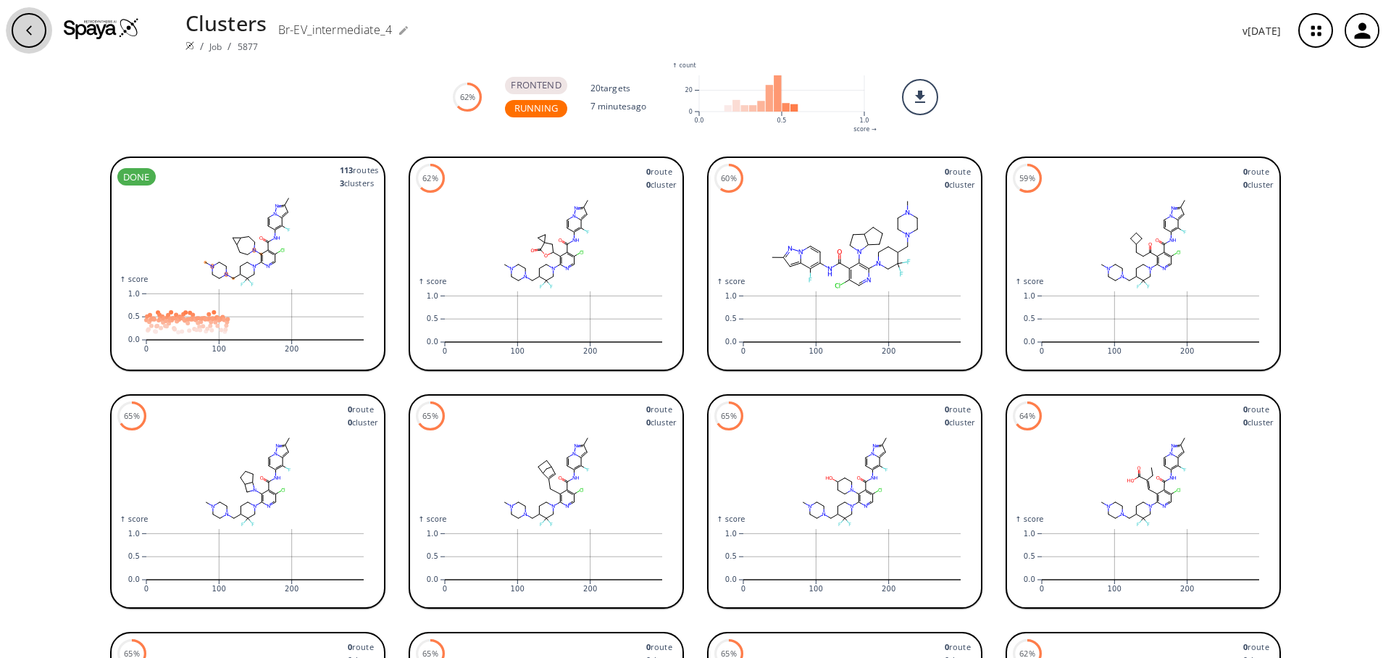
click at [22, 37] on div "button" at bounding box center [29, 30] width 35 height 35
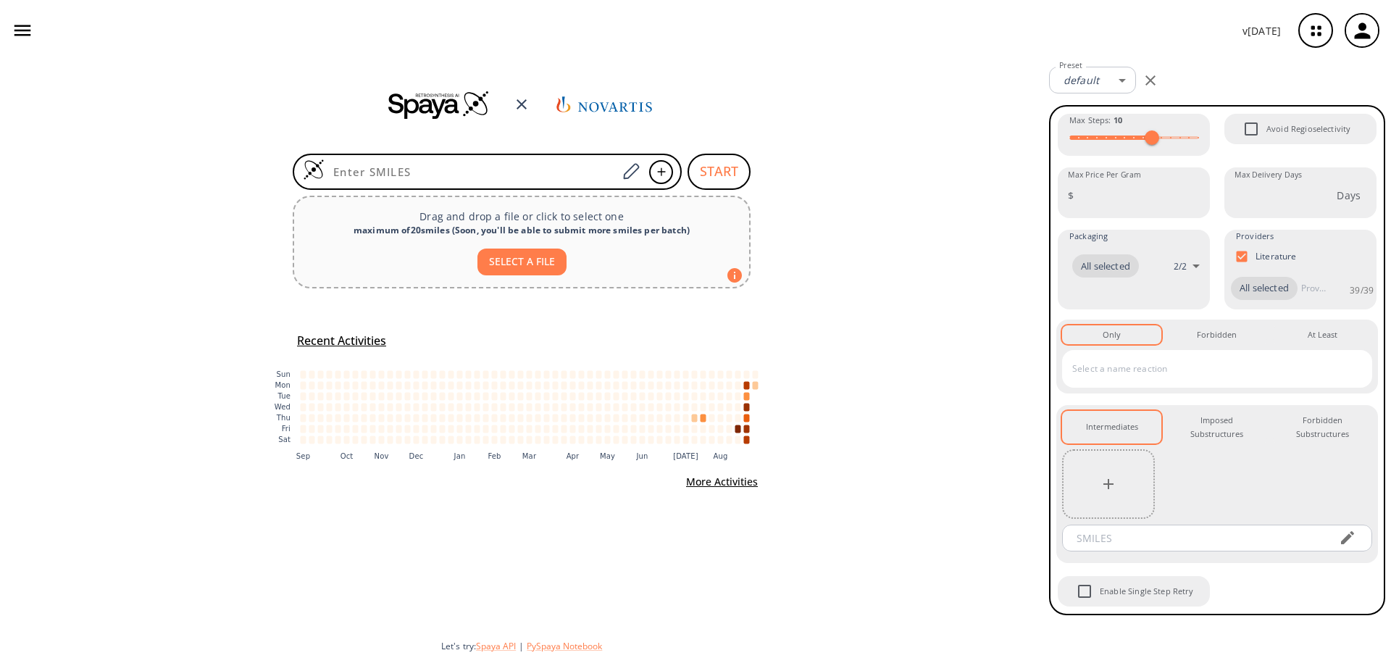
click at [1322, 26] on icon "button" at bounding box center [1316, 31] width 38 height 38
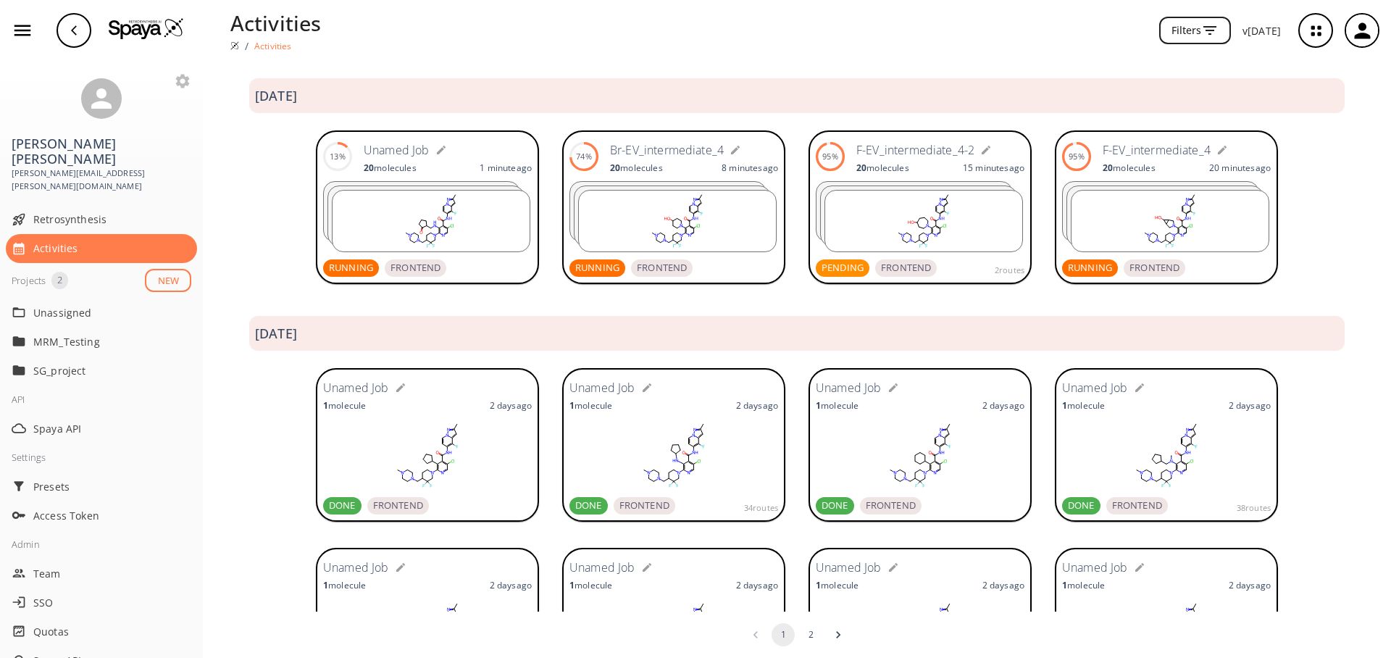
click at [474, 150] on form "Unamed Job" at bounding box center [448, 149] width 168 height 23
click at [622, 148] on h6 "Br-EV_intermediate_4" at bounding box center [667, 150] width 114 height 19
click at [732, 149] on icon "button" at bounding box center [736, 150] width 12 height 12
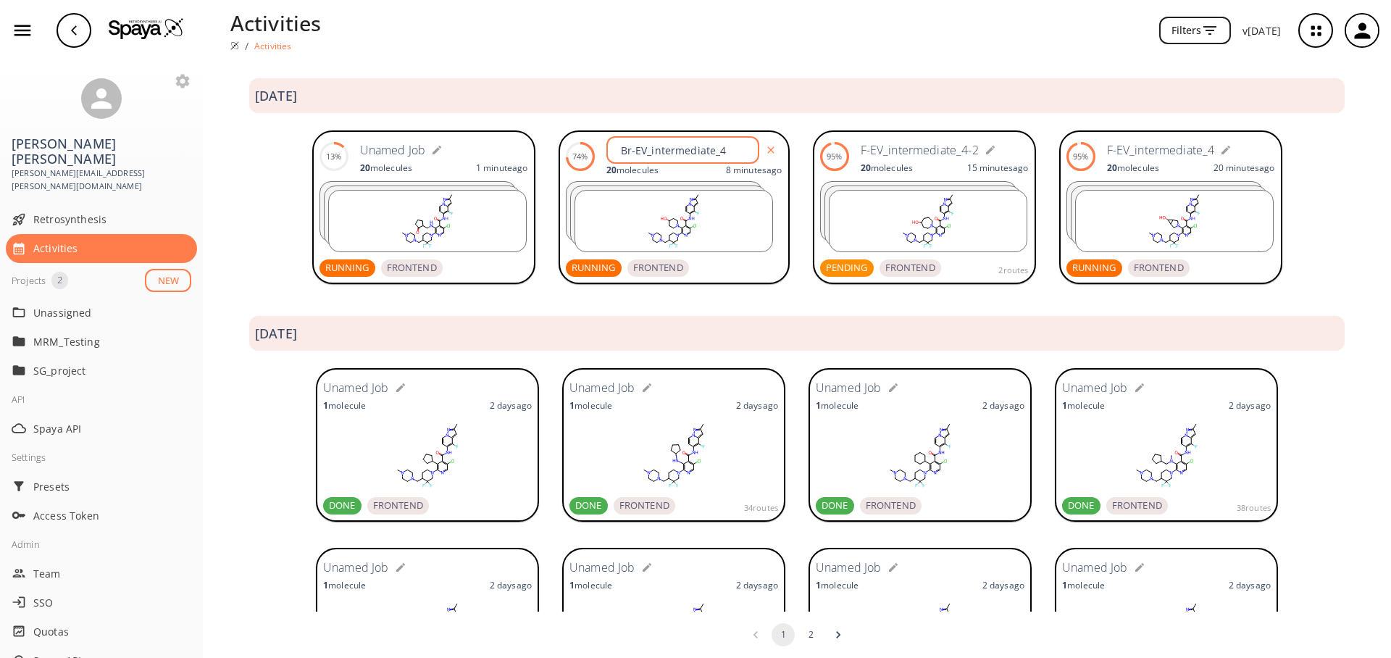
click at [706, 154] on input "Br-EV_intermediate_4" at bounding box center [685, 150] width 149 height 27
click at [765, 153] on icon "button" at bounding box center [771, 150] width 12 height 12
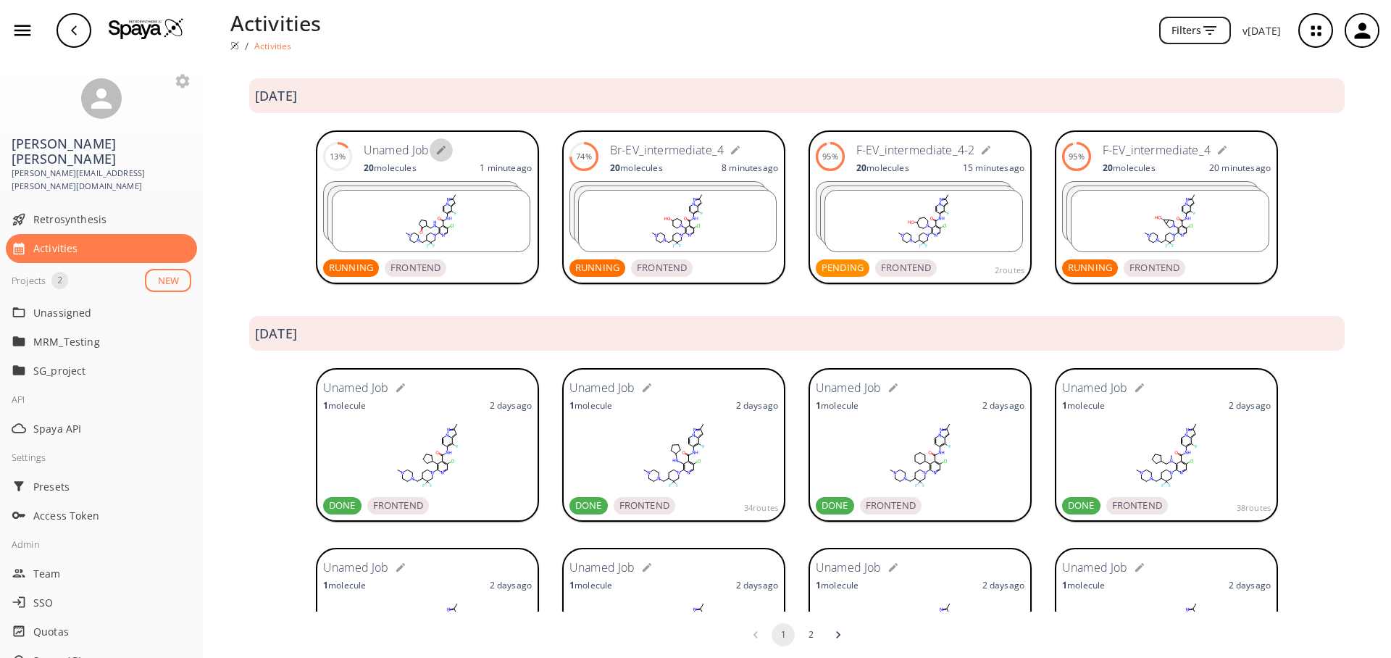
click at [441, 148] on icon "button" at bounding box center [441, 150] width 12 height 12
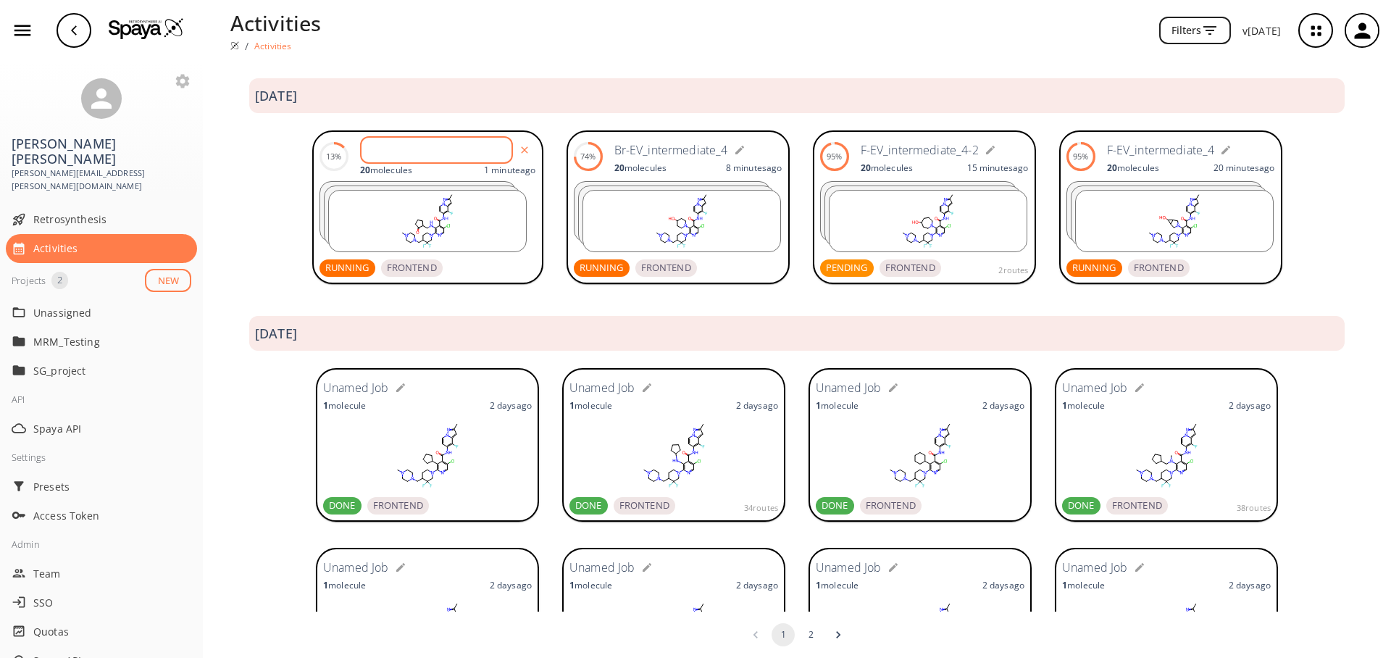
click at [431, 154] on input "text" at bounding box center [438, 150] width 149 height 27
paste input "Br-EV_intermediate_4"
type input "Br-EV_intermediate_4-2"
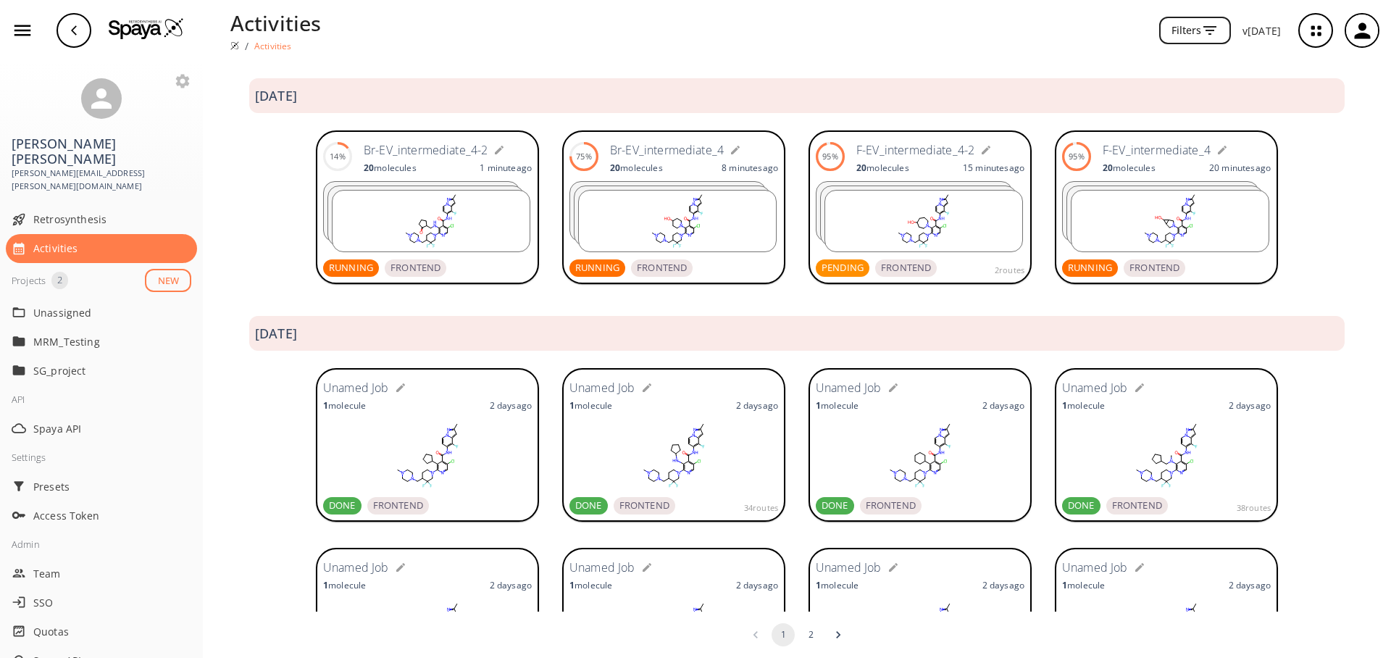
click at [435, 141] on h6 "Br-EV_intermediate_4-2" at bounding box center [426, 150] width 124 height 19
click at [484, 198] on rect at bounding box center [431, 221] width 197 height 61
click at [840, 56] on div "Activities / Activities Filters v 1.9.36" at bounding box center [695, 30] width 1391 height 61
click at [632, 151] on h6 "Br-EV_intermediate_4" at bounding box center [667, 150] width 114 height 19
click at [662, 151] on h6 "Br-EV_intermediate_4" at bounding box center [667, 150] width 114 height 19
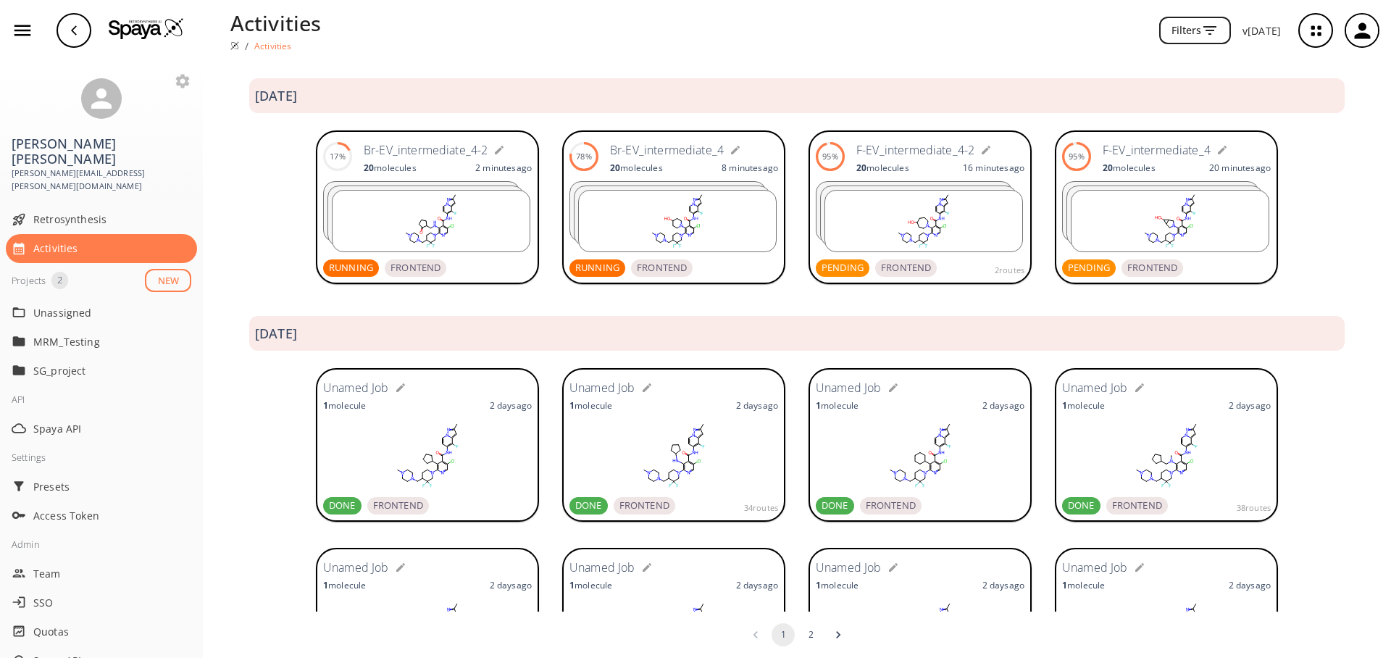
click at [663, 217] on ellipse at bounding box center [667, 219] width 8 height 4
click at [1127, 167] on p "20 molecule s" at bounding box center [1129, 168] width 53 height 12
click at [914, 158] on h6 "F-EV_intermediate_4-2" at bounding box center [915, 150] width 118 height 19
click at [906, 186] on div at bounding box center [918, 215] width 197 height 61
click at [671, 146] on h6 "Br-EV_intermediate_4" at bounding box center [667, 150] width 114 height 19
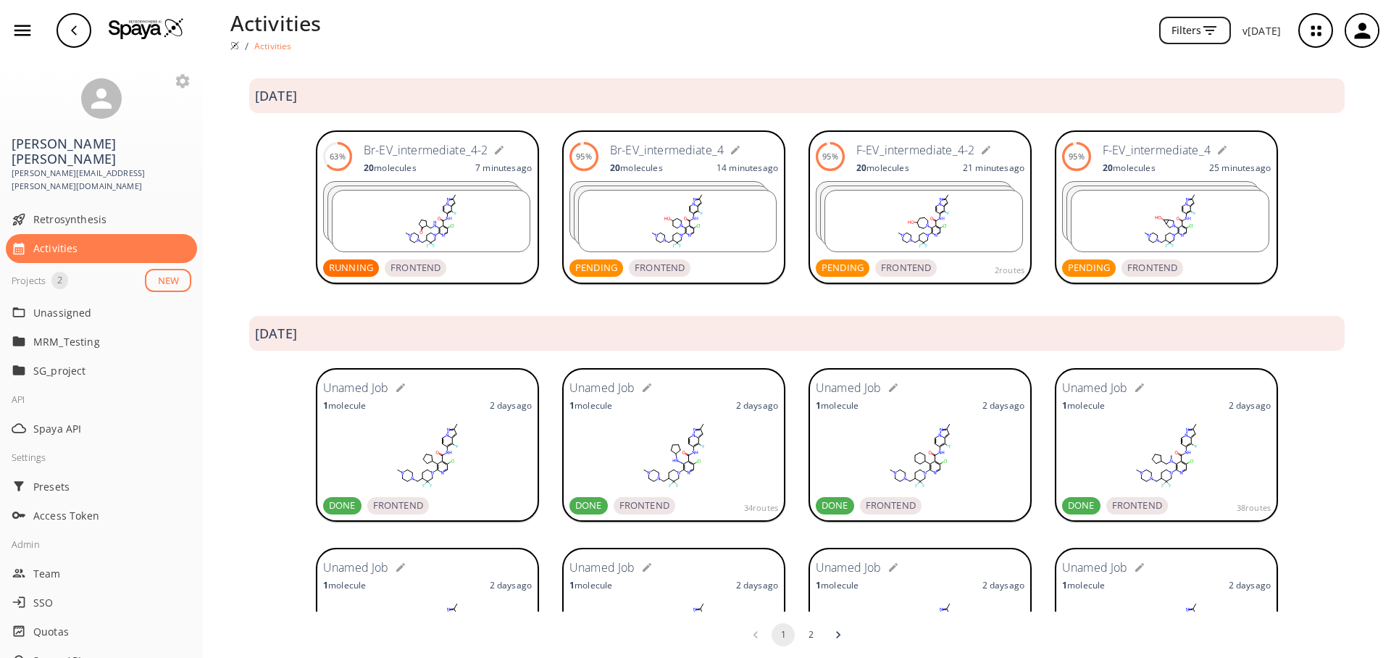
click at [661, 197] on rect at bounding box center [677, 221] width 197 height 61
click at [126, 39] on link at bounding box center [146, 35] width 75 height 16
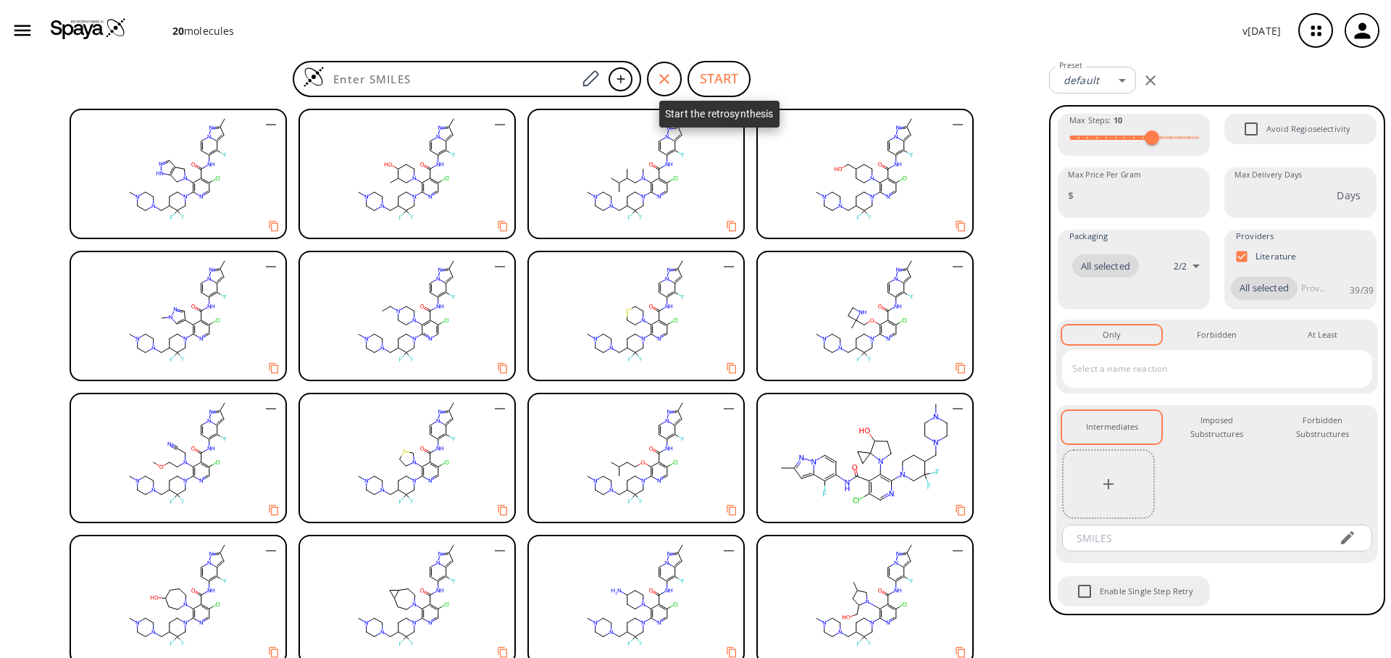
click at [723, 77] on button "START" at bounding box center [719, 79] width 63 height 36
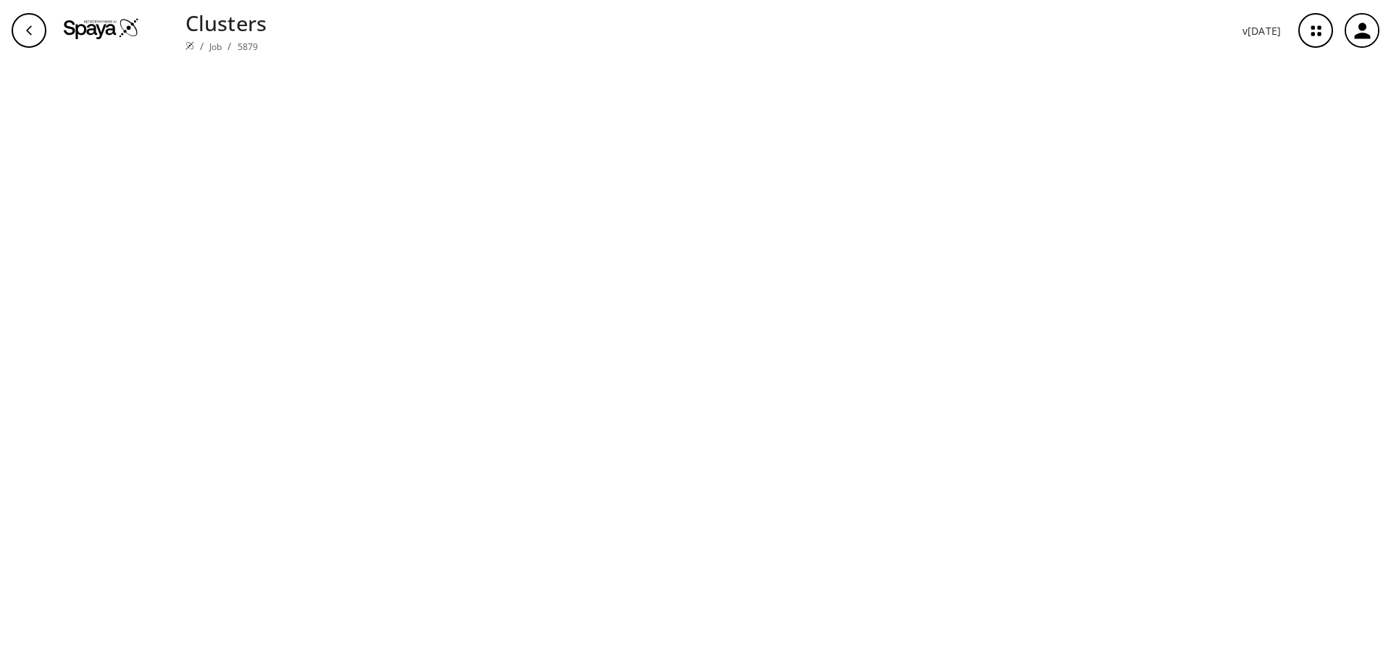
click at [106, 32] on img at bounding box center [101, 28] width 75 height 22
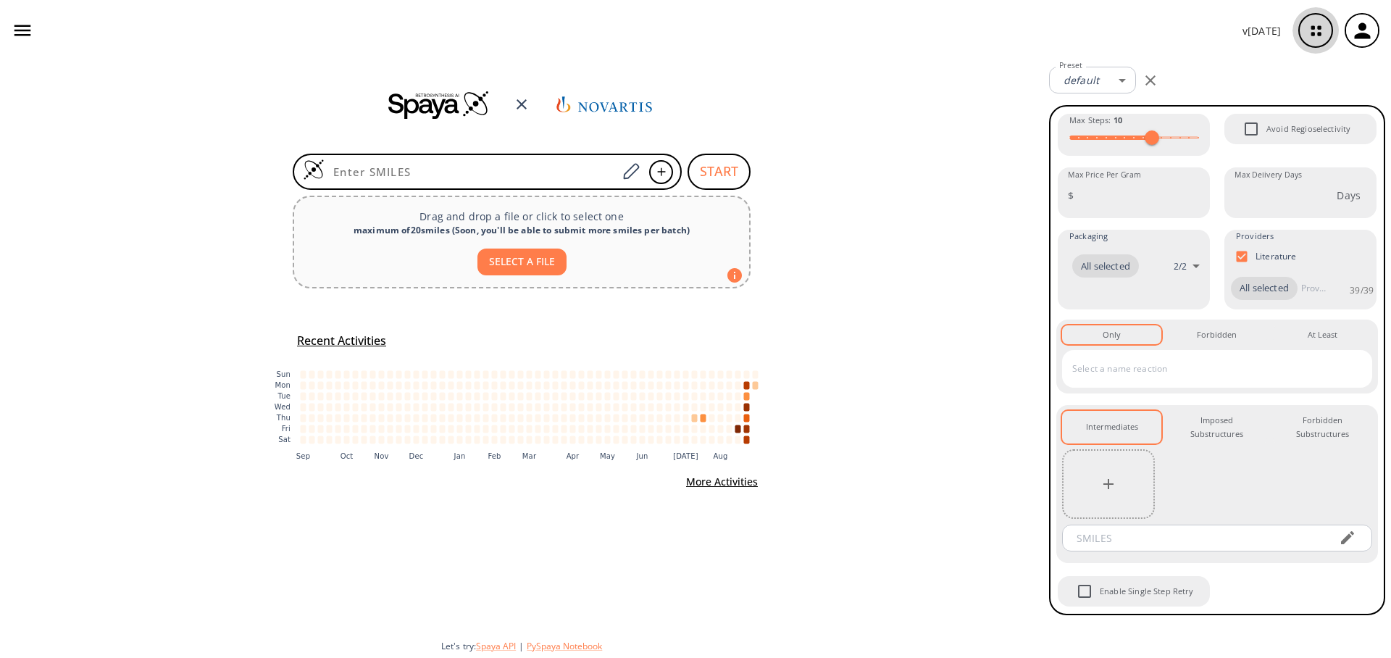
click at [1308, 16] on icon "button" at bounding box center [1316, 31] width 38 height 38
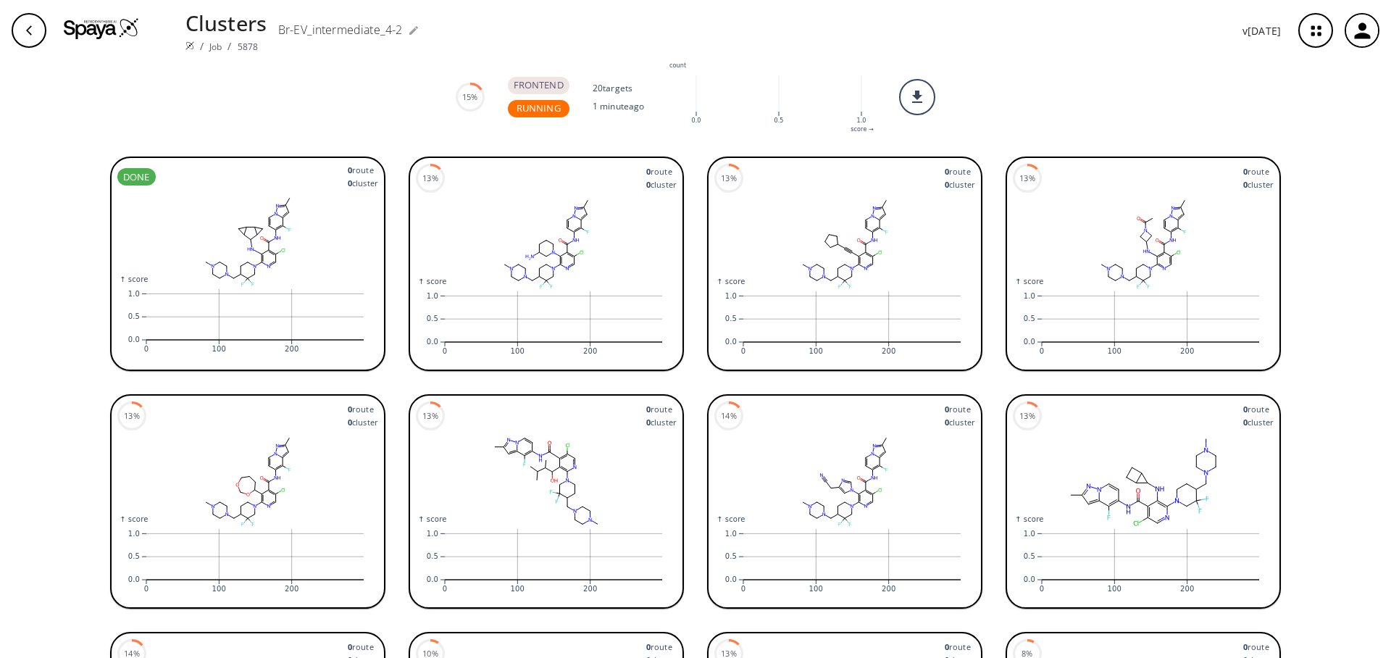
click at [25, 28] on icon "button" at bounding box center [29, 31] width 12 height 12
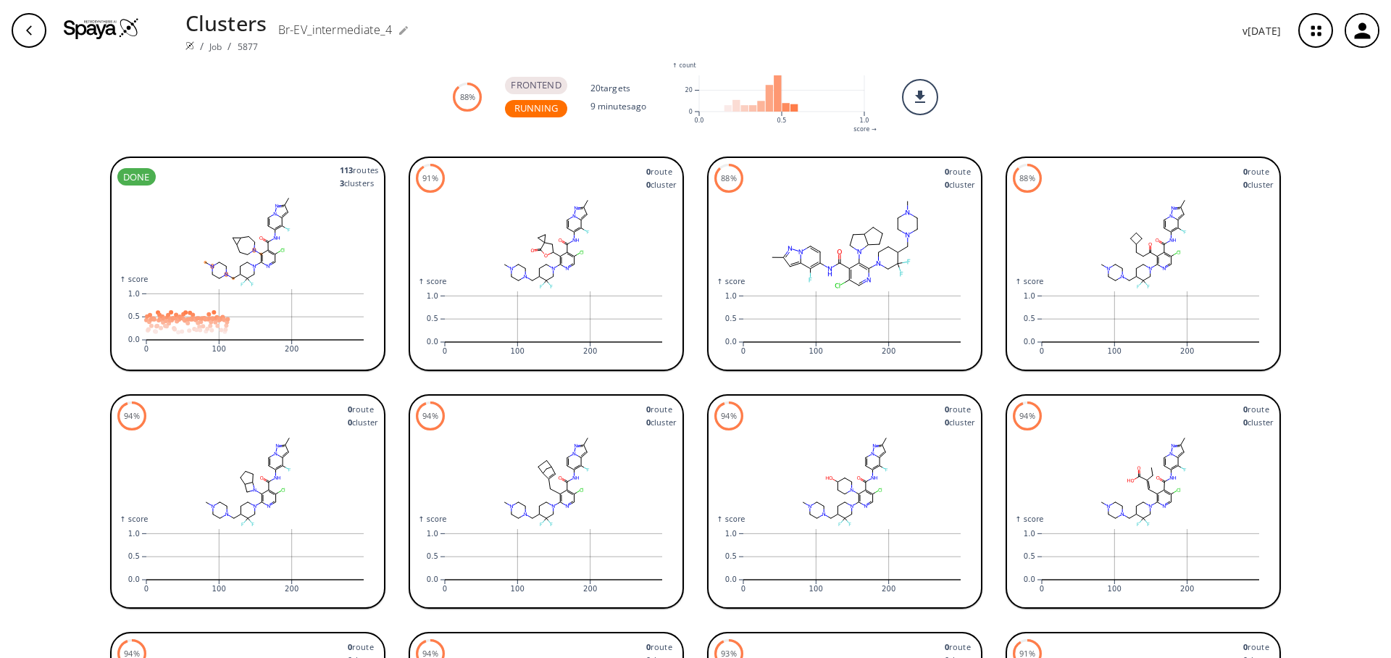
click at [36, 35] on div "button" at bounding box center [29, 30] width 35 height 35
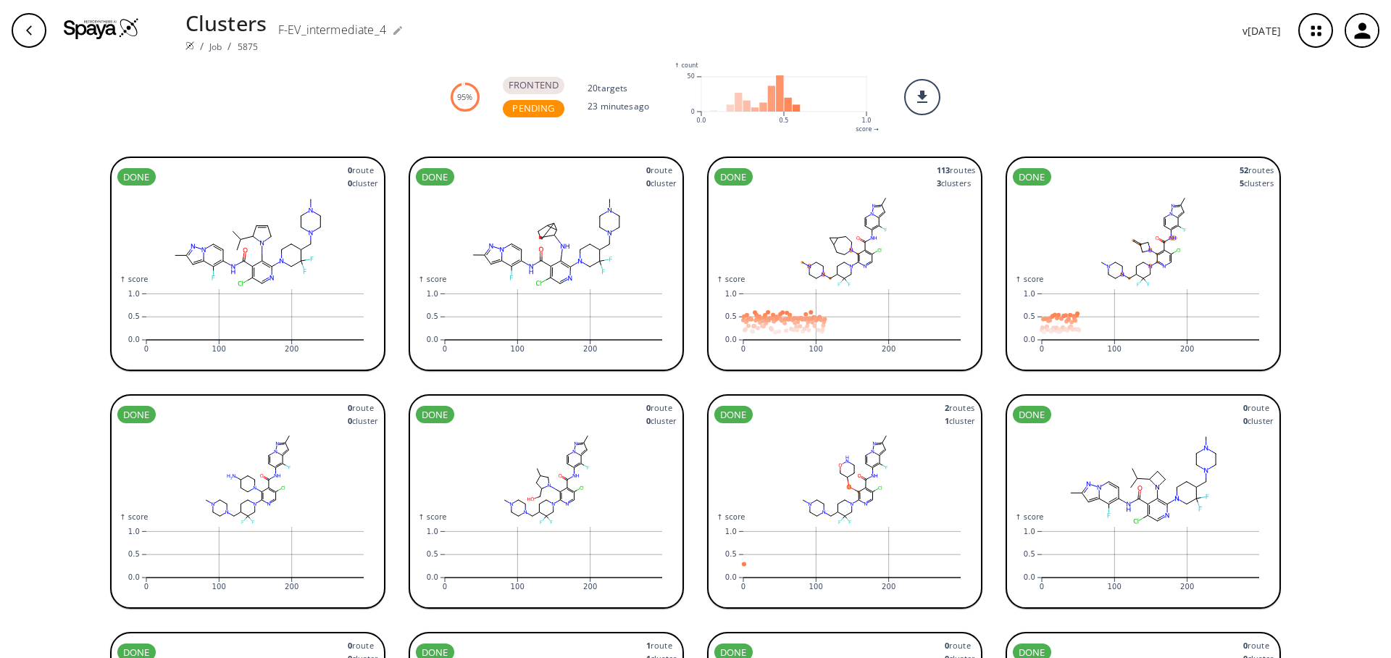
click at [43, 41] on button "button" at bounding box center [29, 30] width 46 height 46
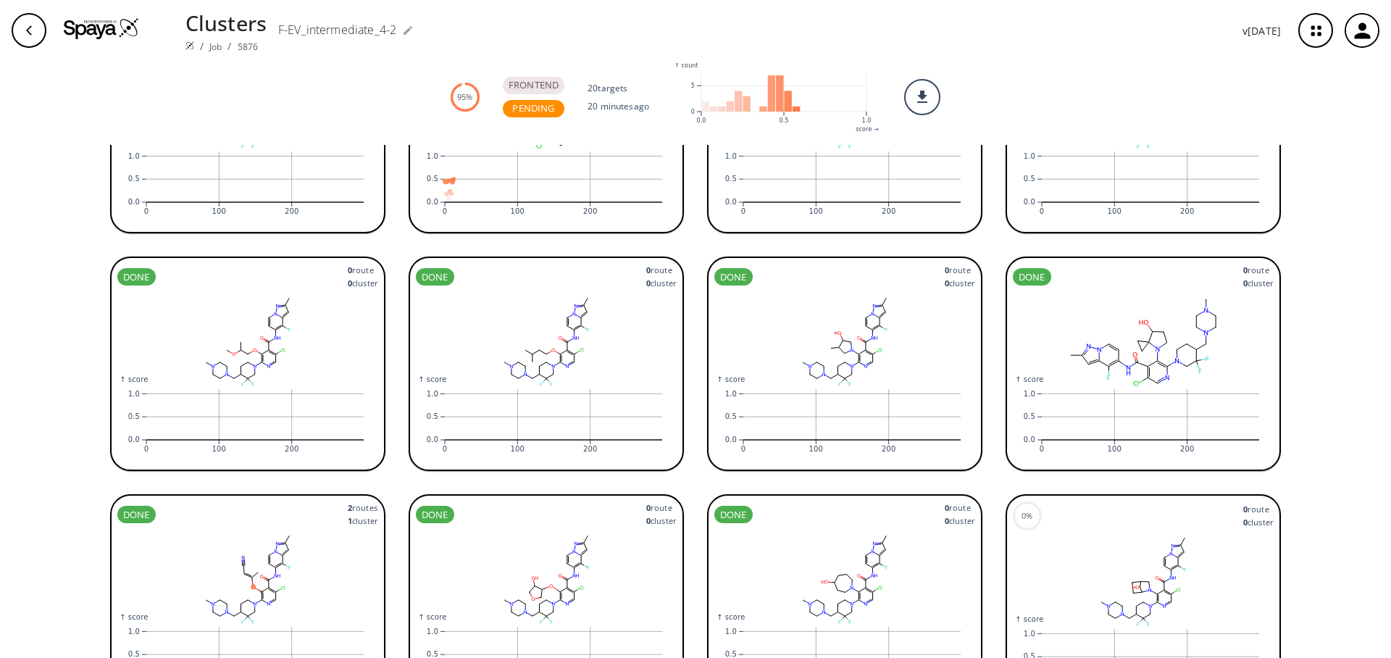
scroll to position [675, 0]
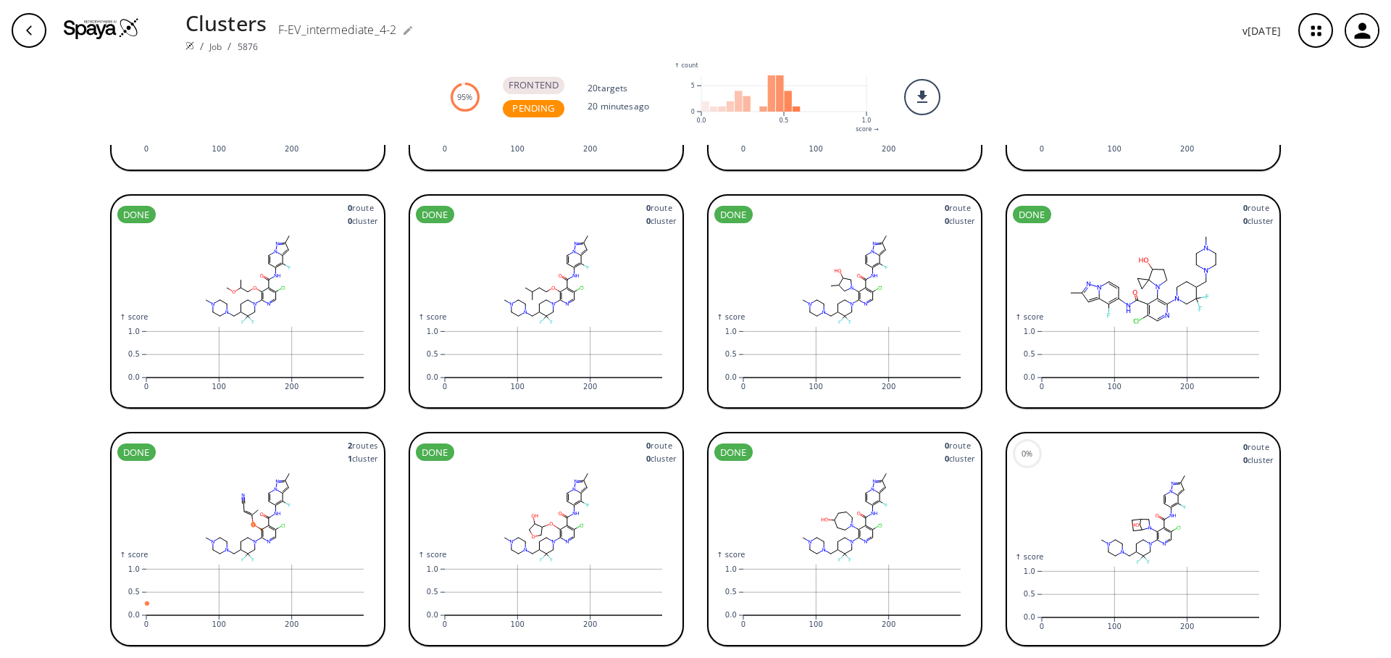
click at [39, 30] on div "button" at bounding box center [29, 30] width 35 height 35
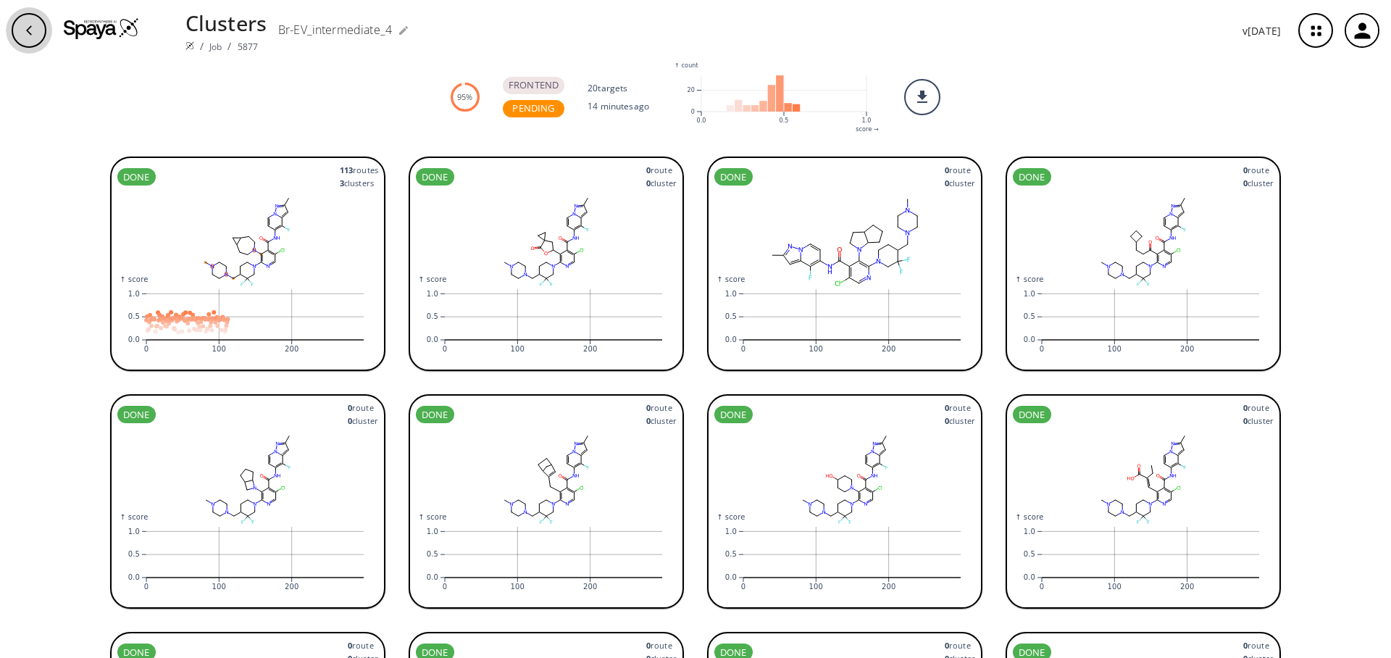
click at [28, 29] on icon "button" at bounding box center [29, 29] width 6 height 9
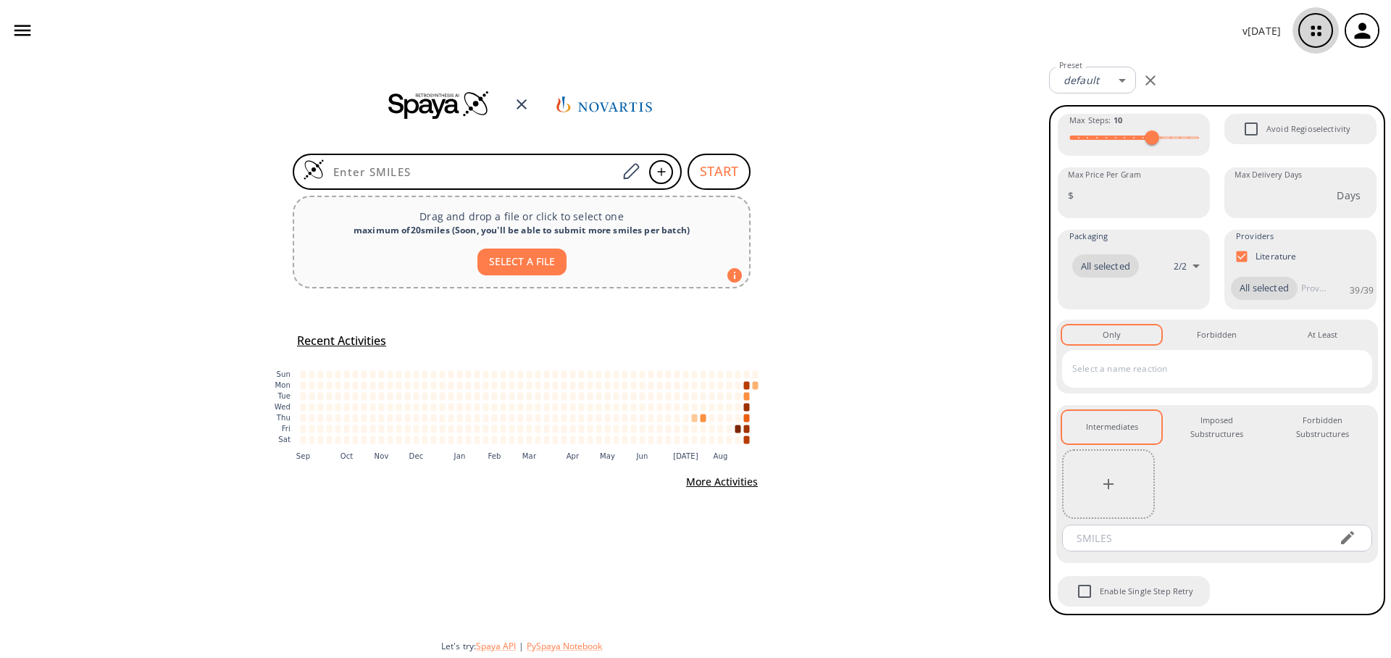
click at [1317, 31] on icon "button" at bounding box center [1316, 31] width 38 height 38
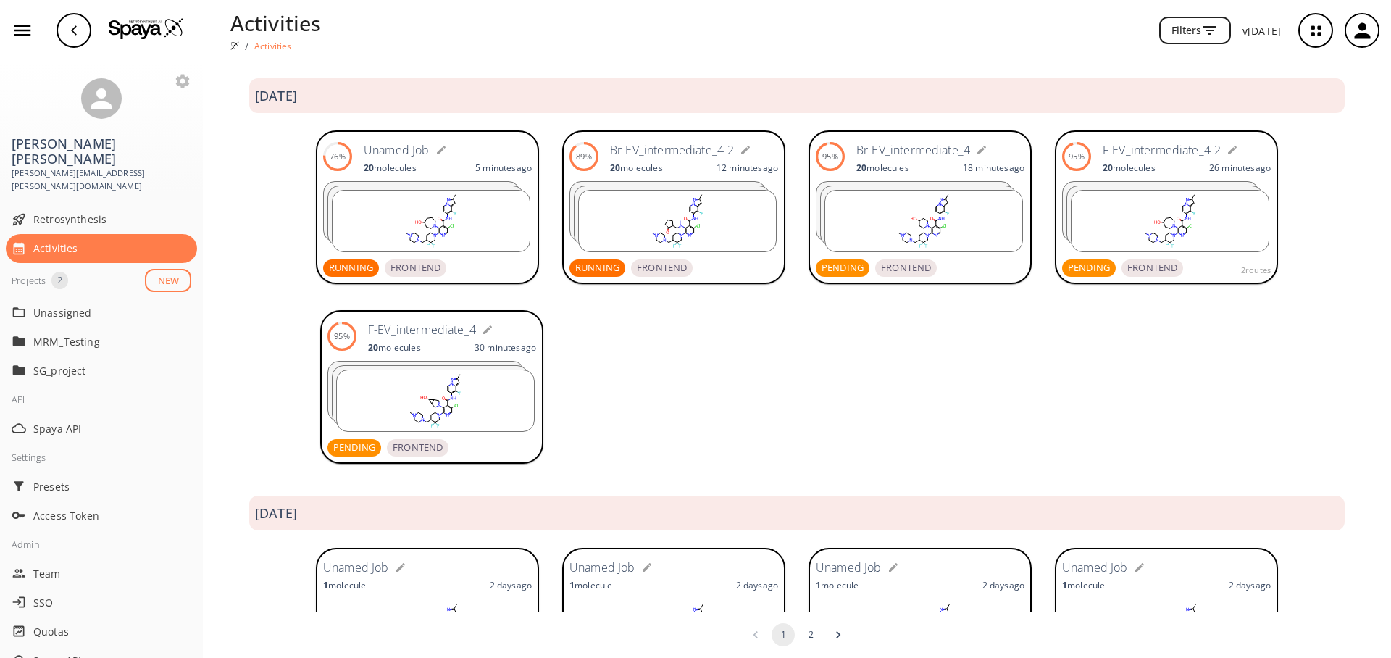
click at [479, 146] on form "Unamed Job" at bounding box center [448, 149] width 168 height 23
click at [432, 211] on rect at bounding box center [431, 221] width 197 height 61
click at [78, 29] on icon "button" at bounding box center [74, 31] width 12 height 12
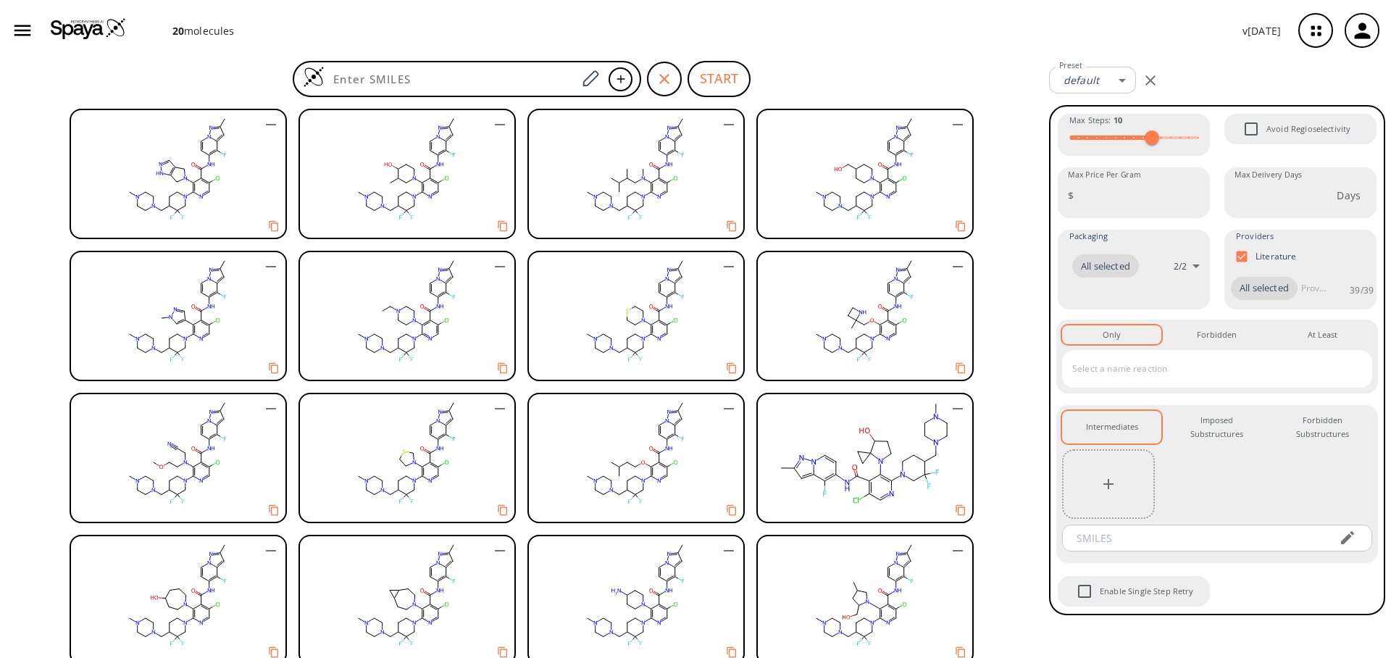
click at [1100, 501] on div at bounding box center [1108, 484] width 93 height 70
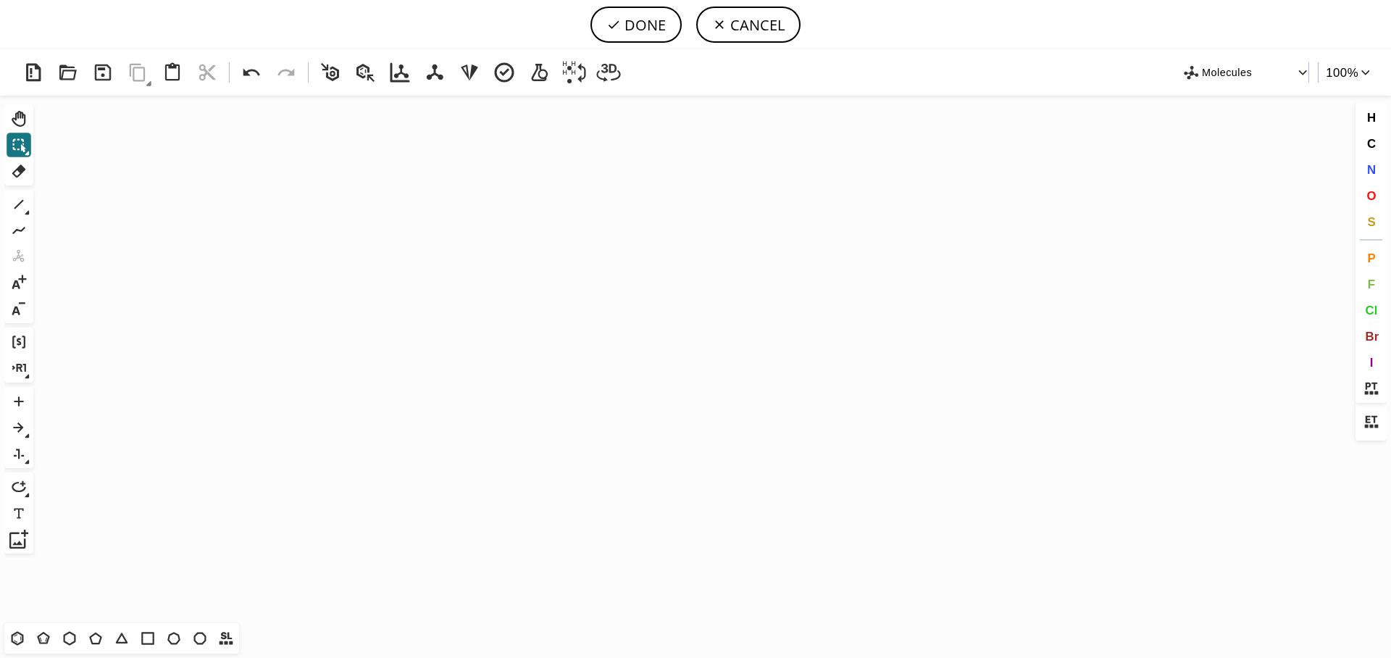
click at [1111, 474] on icon "Created with Raphaël 2.3.0" at bounding box center [695, 359] width 1313 height 527
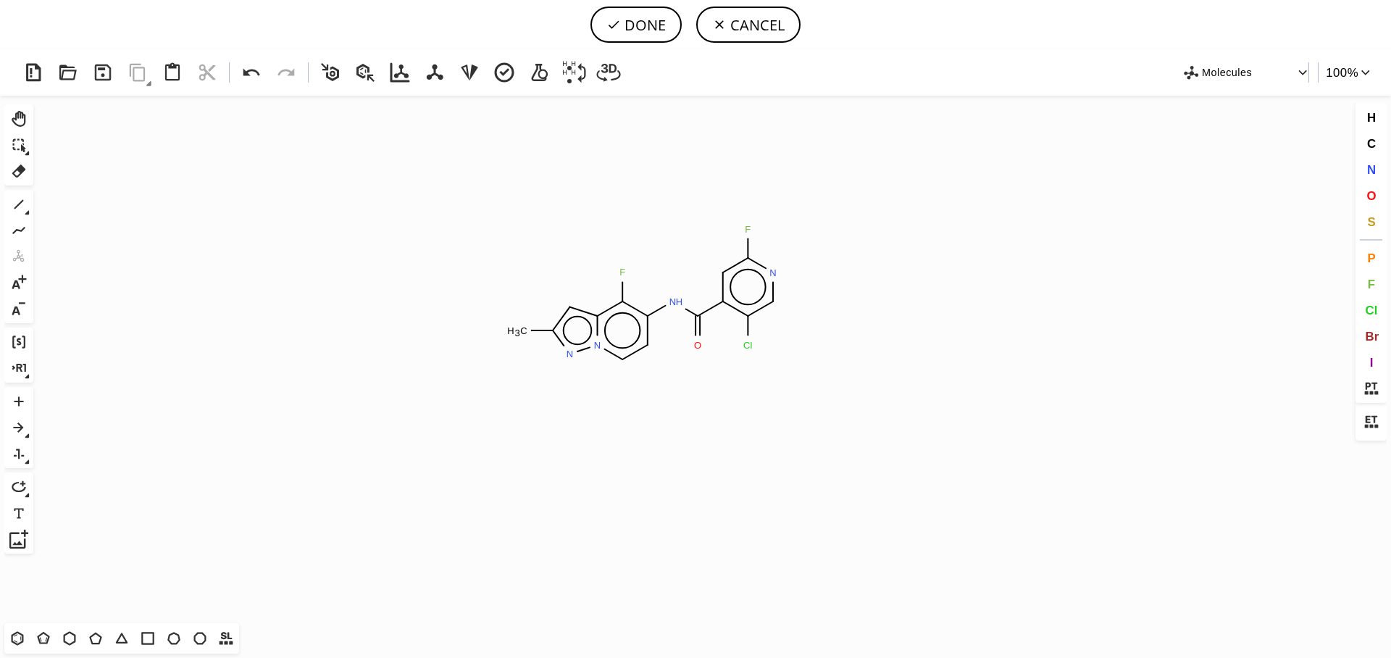
click at [648, 294] on icon "Created with Raphaël 2.3.0 C H 3 F N H O F N Cl N N" at bounding box center [695, 359] width 1313 height 527
click at [656, 20] on button "DONE" at bounding box center [635, 25] width 91 height 36
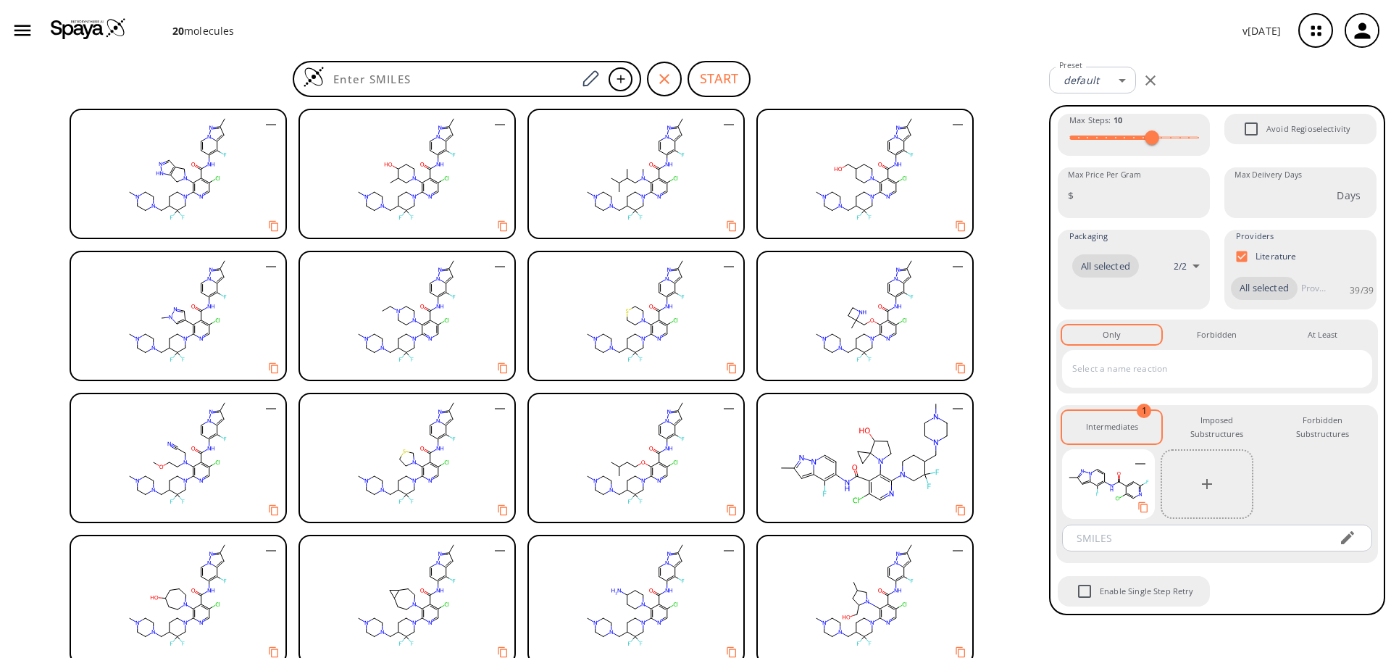
click at [906, 43] on div "20 molecule s v 1.9.36" at bounding box center [695, 30] width 1391 height 61
click at [722, 77] on button "START" at bounding box center [719, 79] width 63 height 36
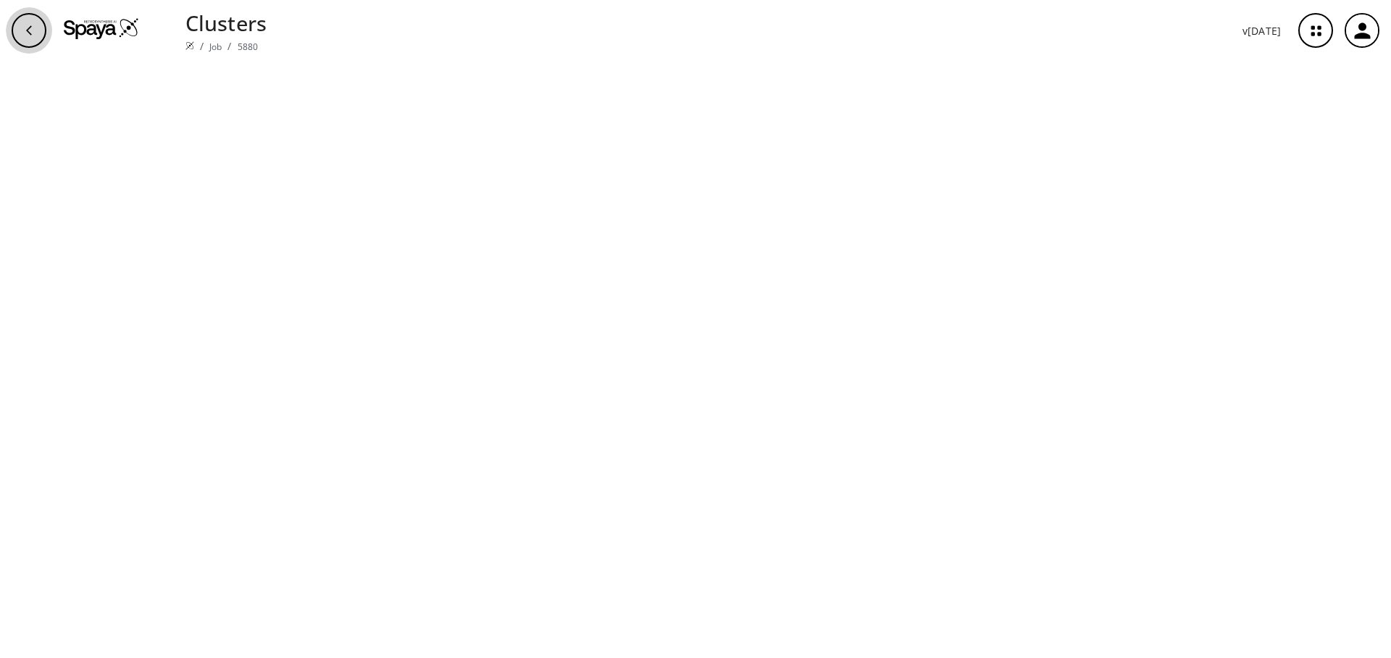
click at [17, 38] on div "button" at bounding box center [29, 30] width 35 height 35
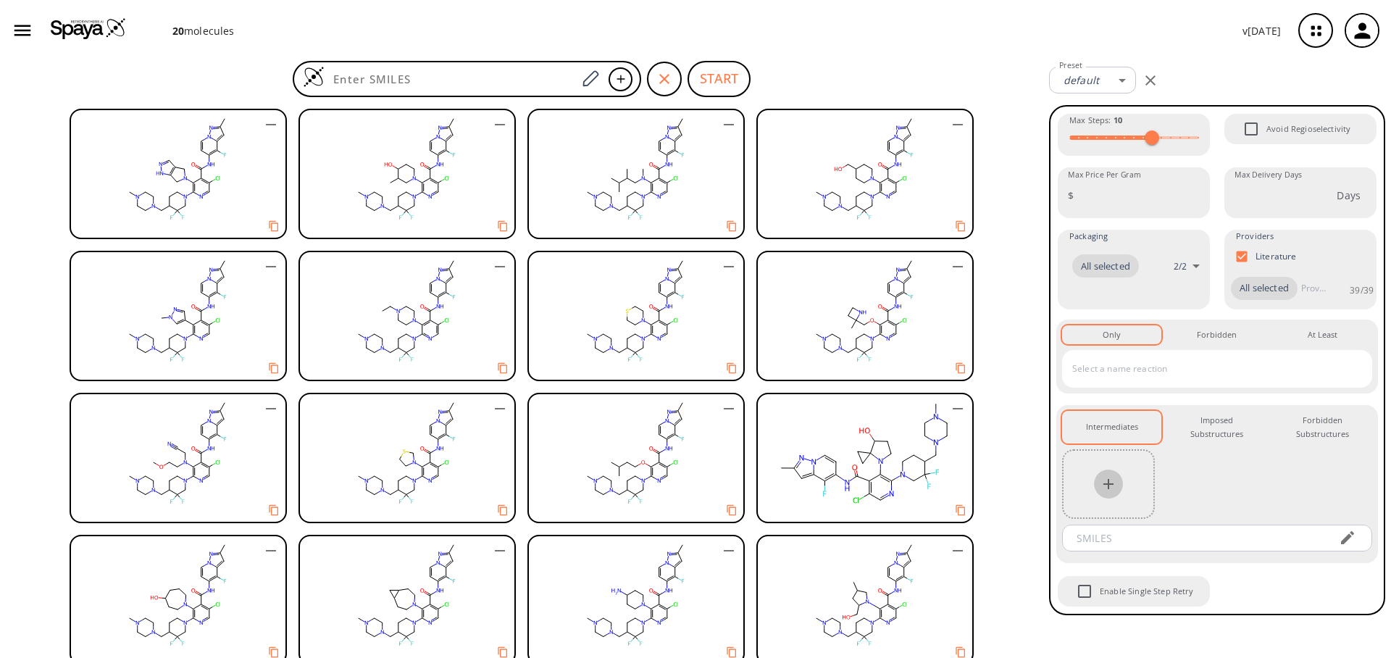
click at [1109, 485] on icon "button" at bounding box center [1108, 484] width 10 height 10
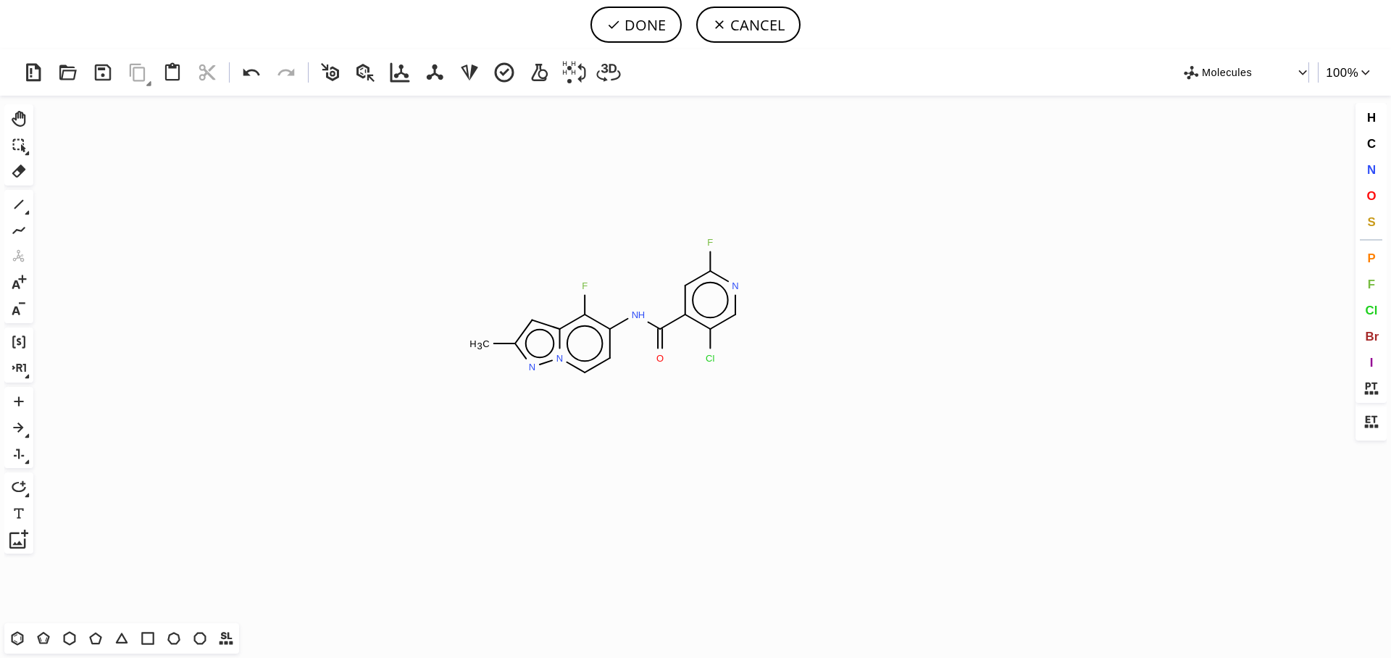
click at [611, 307] on icon "Created with Raphaël 2.3.0 C H 3 F N H O F N Cl N N" at bounding box center [695, 359] width 1313 height 527
click at [633, 28] on button "DONE" at bounding box center [635, 25] width 91 height 36
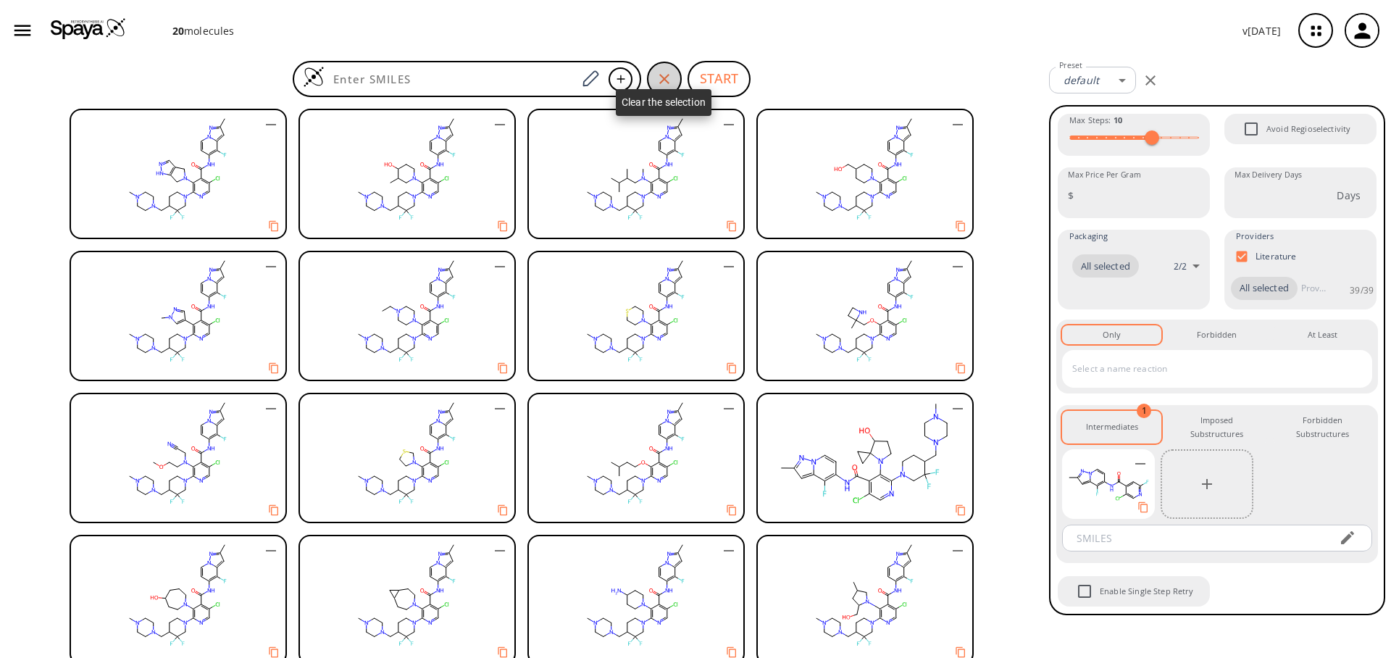
click at [650, 78] on div "button" at bounding box center [664, 79] width 35 height 35
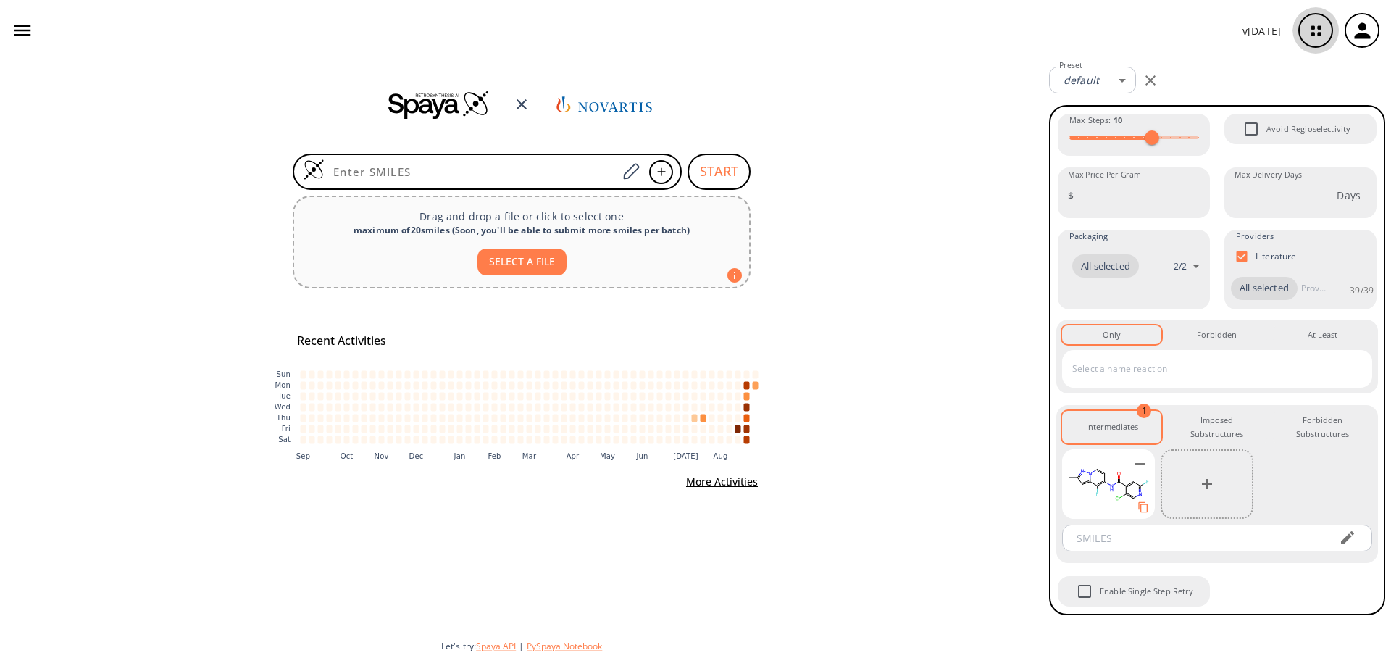
click at [1314, 25] on icon "button" at bounding box center [1316, 31] width 38 height 38
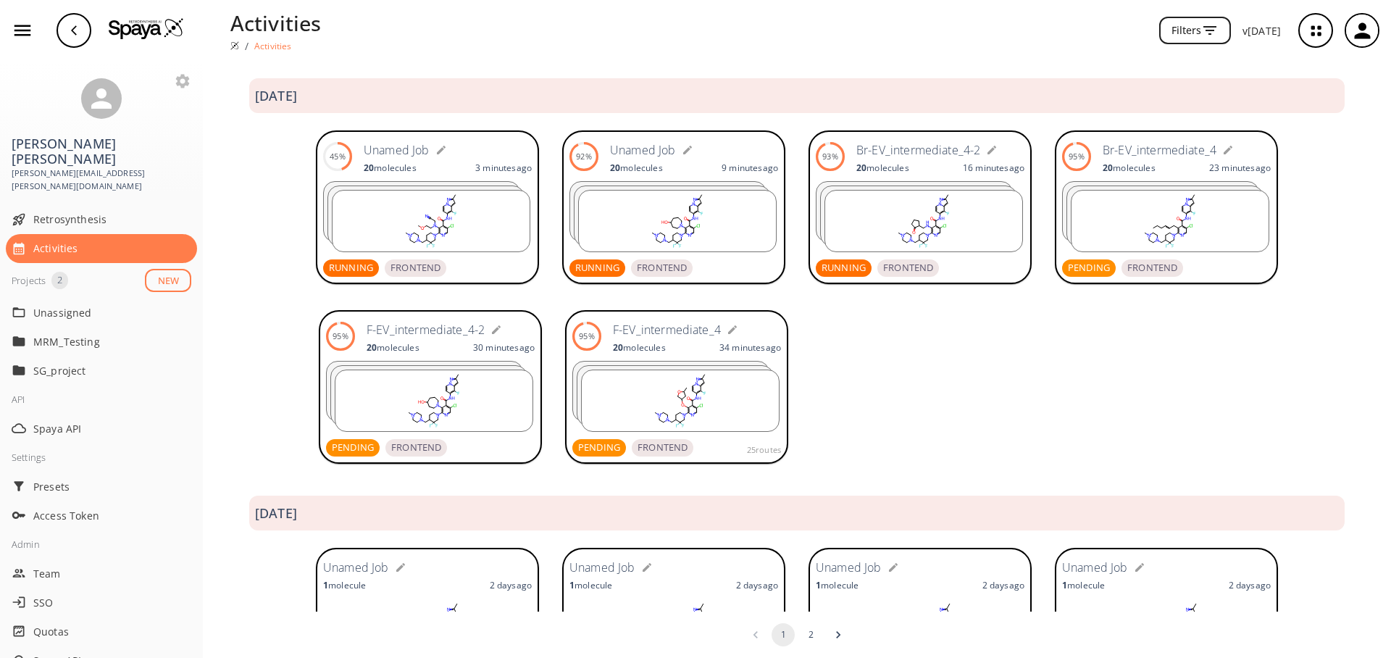
click at [491, 149] on form "Unamed Job" at bounding box center [448, 149] width 168 height 23
click at [496, 150] on form "Unamed Job" at bounding box center [448, 149] width 168 height 23
click at [417, 199] on rect at bounding box center [431, 221] width 197 height 61
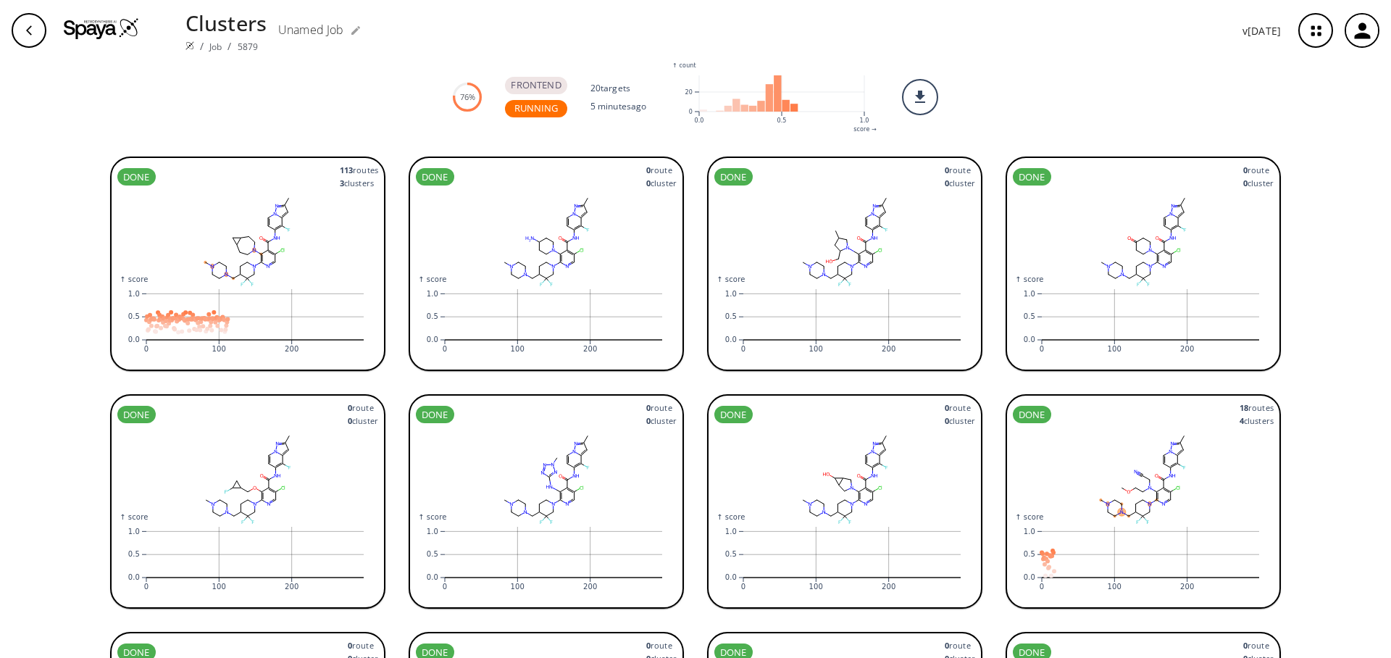
click at [27, 35] on icon "button" at bounding box center [29, 31] width 12 height 12
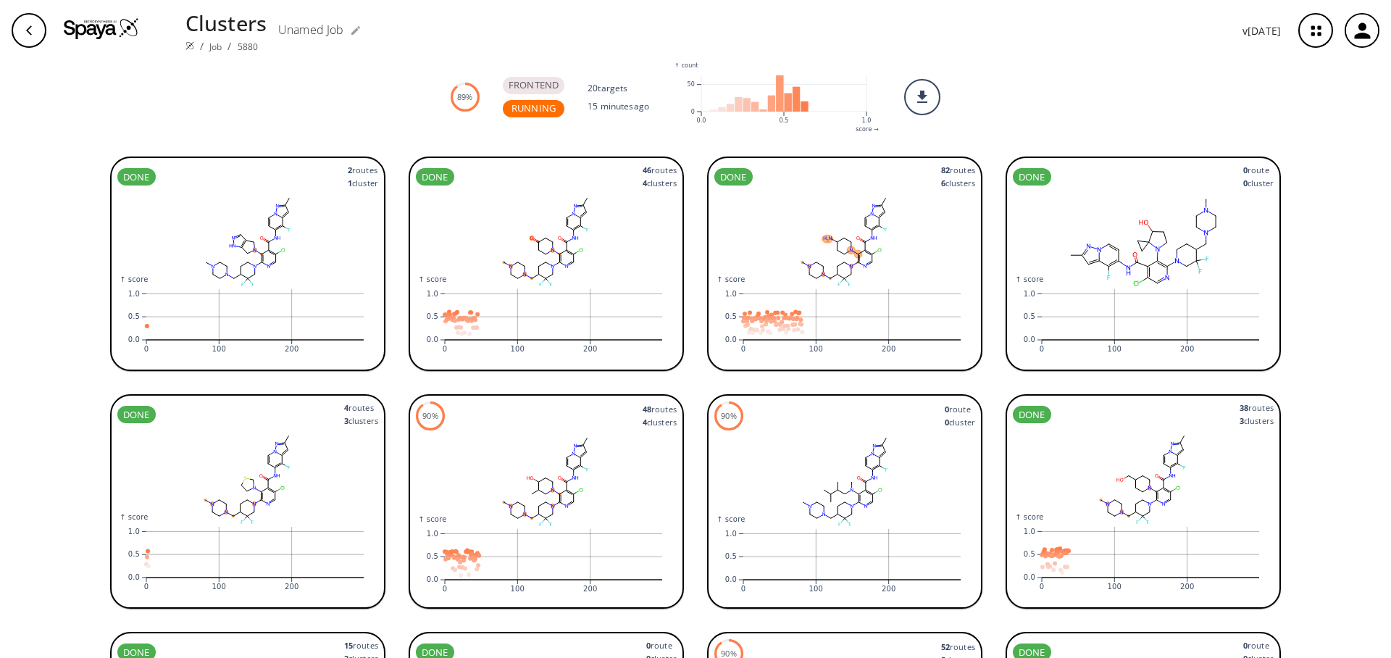
click at [917, 275] on icon ":where(.plot-d6a7b5) { --plot-background: white; display: block; height: auto; …" at bounding box center [844, 318] width 261 height 87
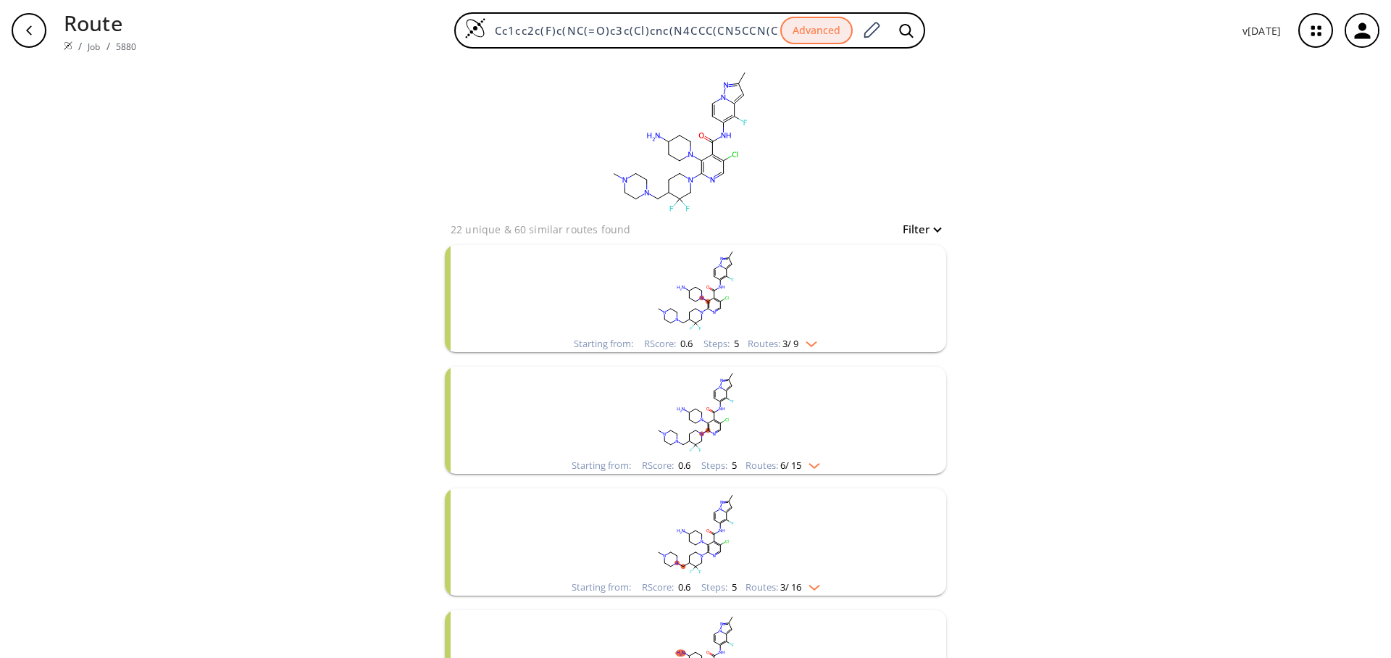
click at [809, 326] on rect "clusters" at bounding box center [695, 290] width 377 height 91
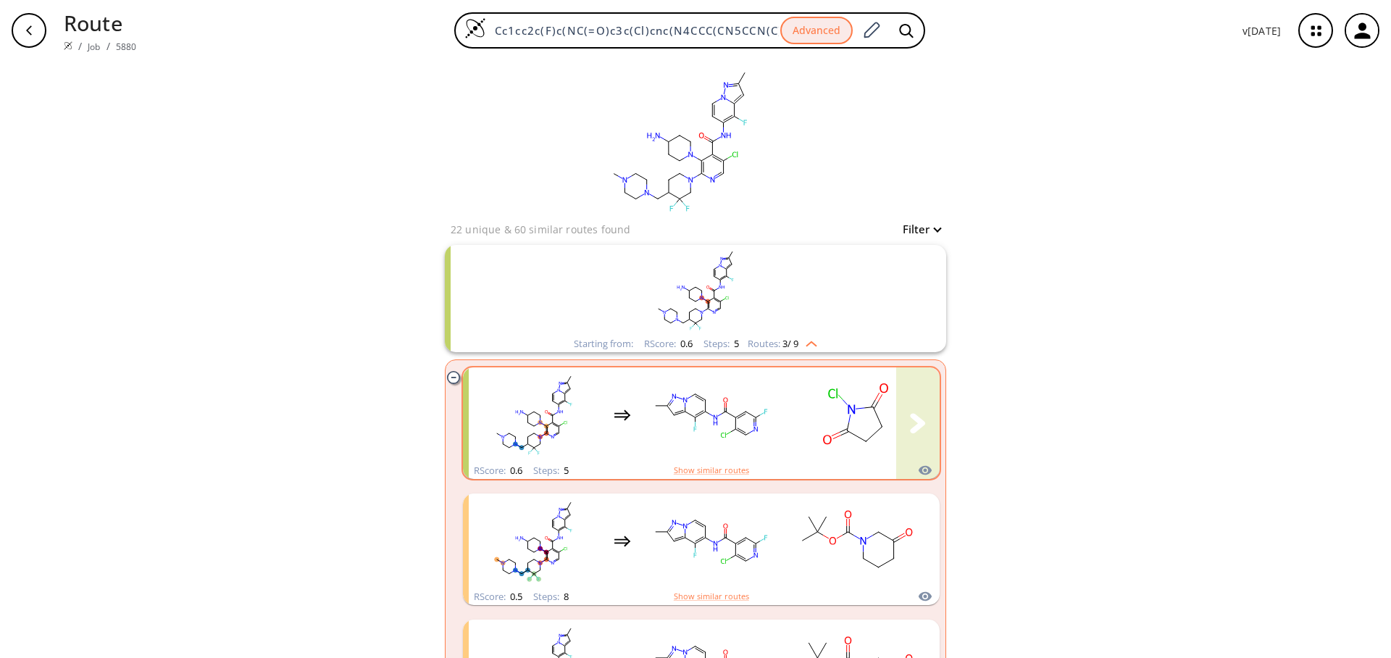
click at [753, 409] on rect "clusters" at bounding box center [711, 415] width 130 height 91
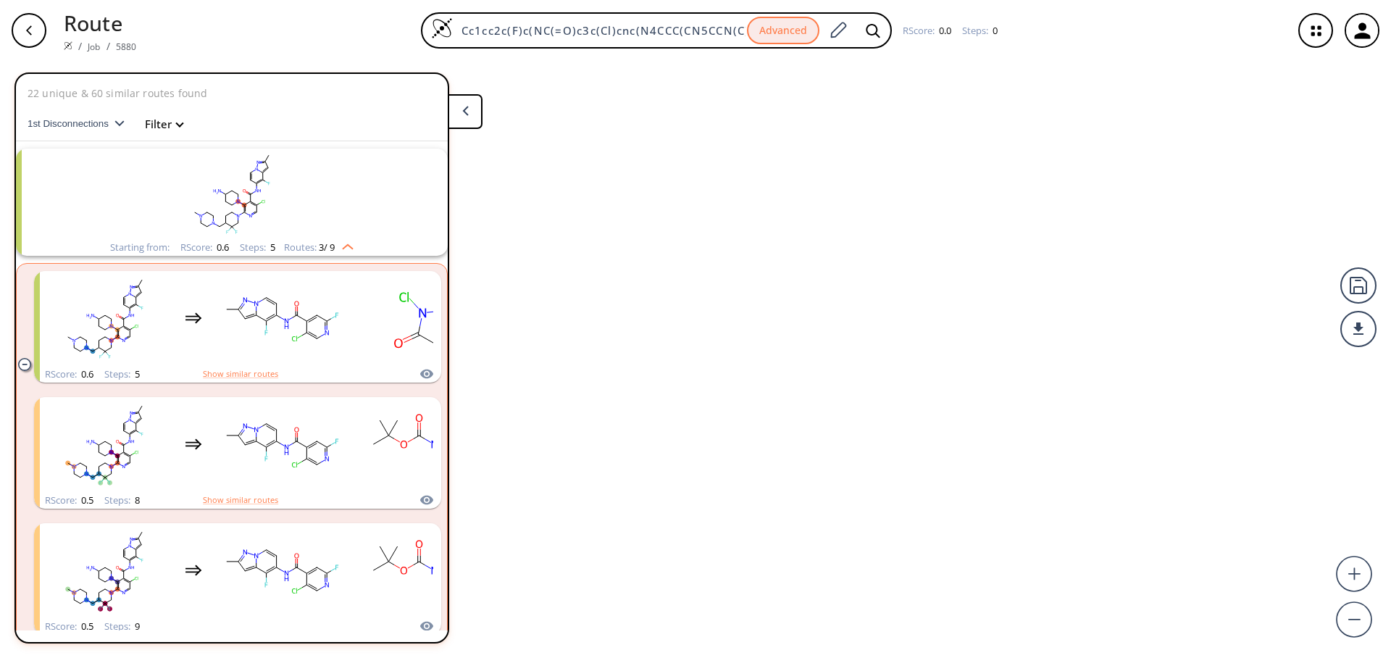
scroll to position [33, 0]
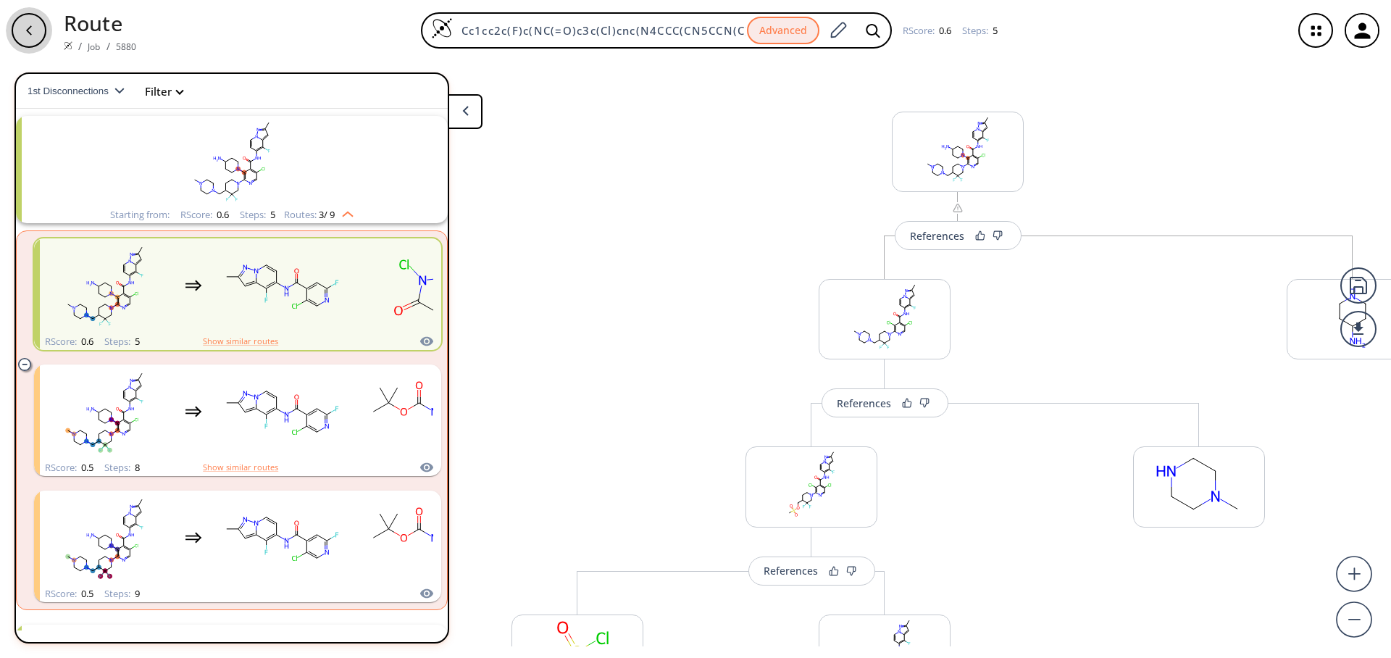
click at [25, 29] on icon "button" at bounding box center [29, 31] width 12 height 12
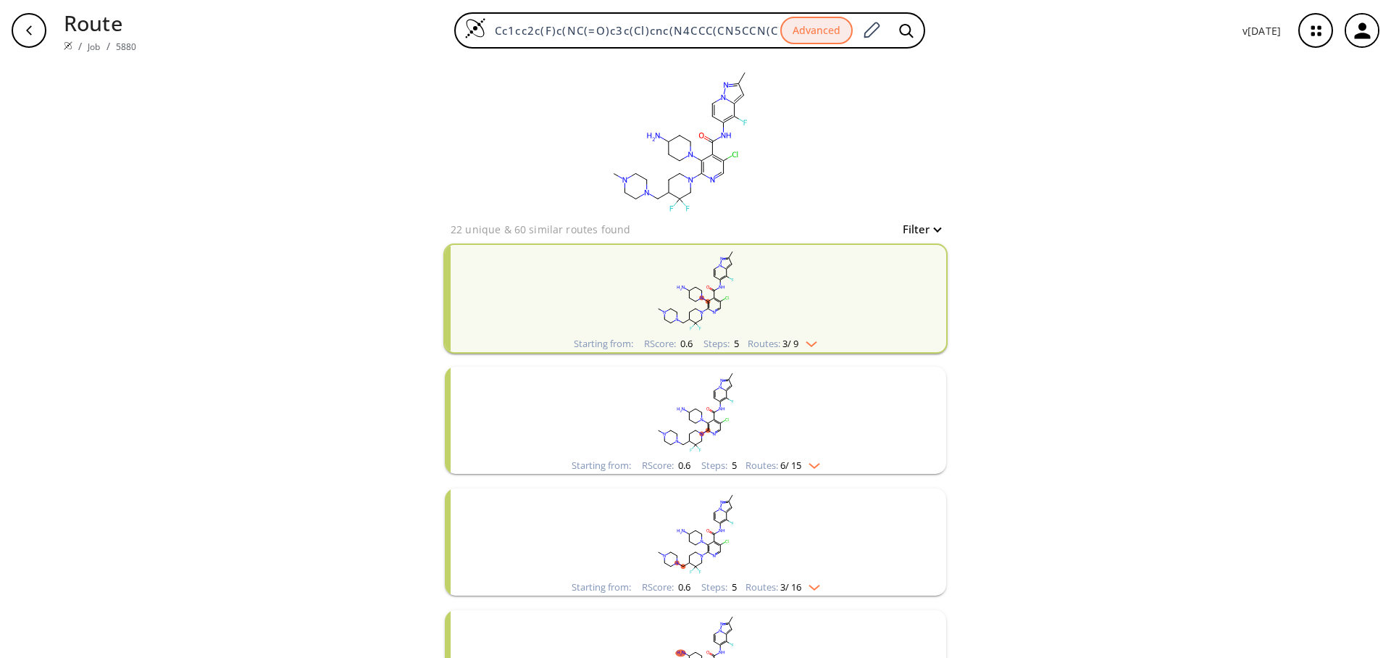
click at [811, 346] on img "clusters" at bounding box center [807, 341] width 19 height 12
